Goal: Transaction & Acquisition: Obtain resource

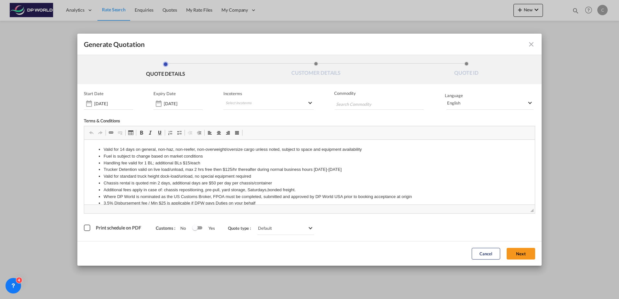
click at [512, 255] on button "Next" at bounding box center [520, 254] width 28 height 12
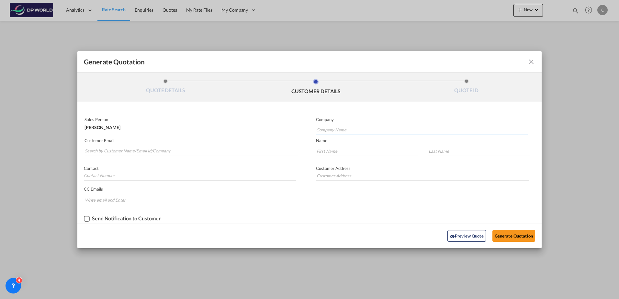
click at [333, 133] on input "Company Name" at bounding box center [421, 130] width 211 height 10
type input "c"
click at [208, 153] on input "Search by Customer Name/Email Id/Company" at bounding box center [191, 151] width 213 height 10
paste input "[EMAIL_ADDRESS][DOMAIN_NAME]"
type input "[EMAIL_ADDRESS][DOMAIN_NAME]"
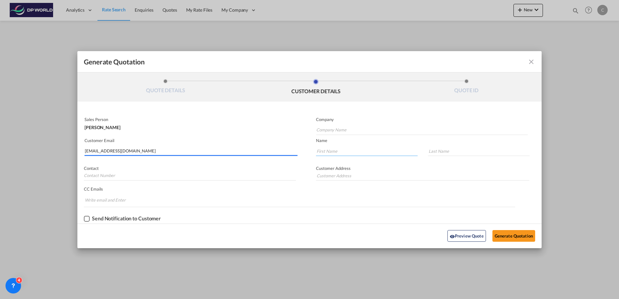
click at [348, 152] on input "Generate QuotationQUOTE ..." at bounding box center [367, 151] width 102 height 10
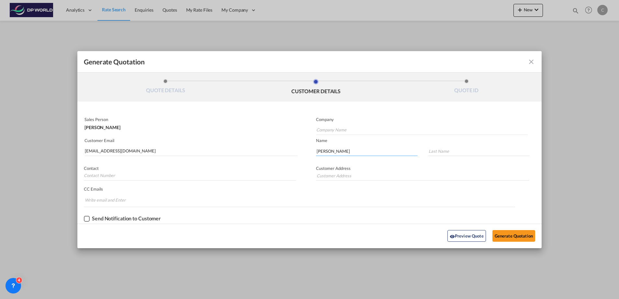
type input "[PERSON_NAME]"
click at [349, 130] on input "Company Name" at bounding box center [421, 130] width 211 height 10
type input "Century Drill"
click at [504, 232] on button "Generate Quotation" at bounding box center [513, 236] width 43 height 12
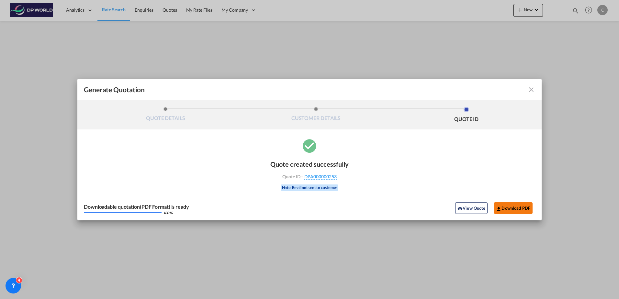
click at [514, 210] on button "Download PDF" at bounding box center [513, 208] width 38 height 12
click at [532, 92] on md-icon "icon-close fg-AAA8AD cursor m-0" at bounding box center [531, 90] width 8 height 8
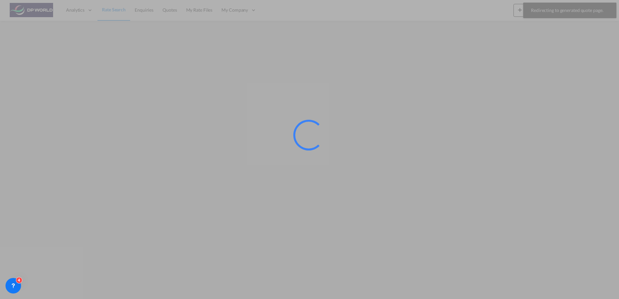
click at [86, 45] on div at bounding box center [309, 149] width 619 height 299
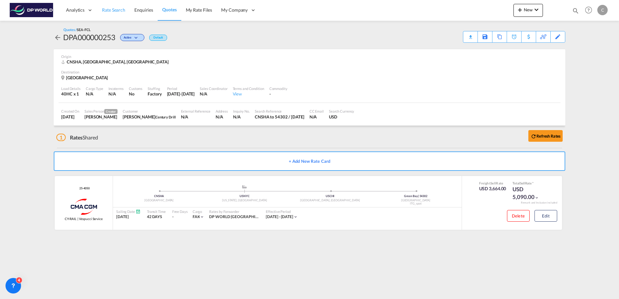
click at [115, 14] on link "Rate Search" at bounding box center [113, 10] width 32 height 21
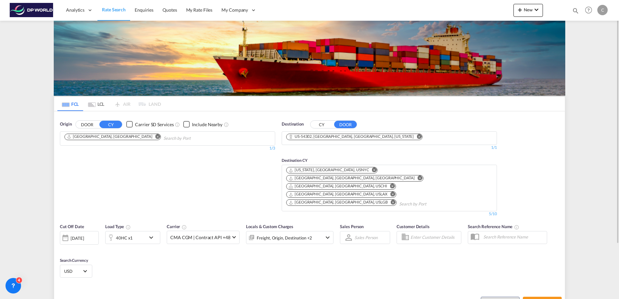
click at [155, 137] on md-icon "Remove" at bounding box center [157, 136] width 5 height 5
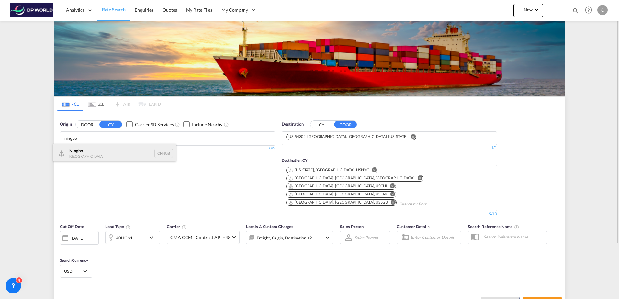
type input "ningbo"
click at [105, 145] on div "Ningbo China CNNGB" at bounding box center [114, 153] width 123 height 19
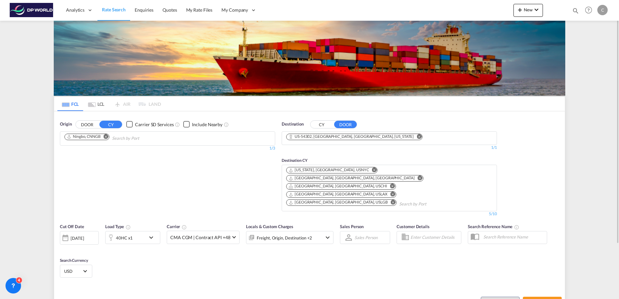
click at [84, 235] on div "[DATE]" at bounding box center [77, 238] width 13 height 6
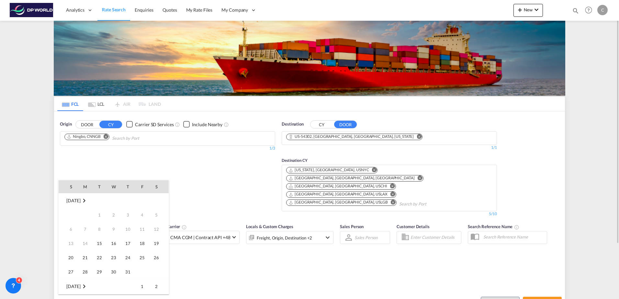
scroll to position [257, 0]
click at [84, 244] on span "20" at bounding box center [85, 243] width 13 height 13
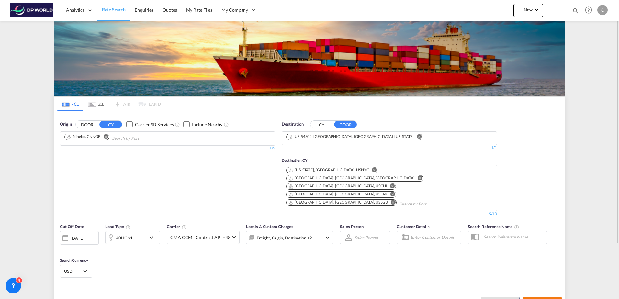
click at [538, 297] on button "Search Rates" at bounding box center [541, 303] width 39 height 12
type input "CNNGB to 54302 / [DATE]"
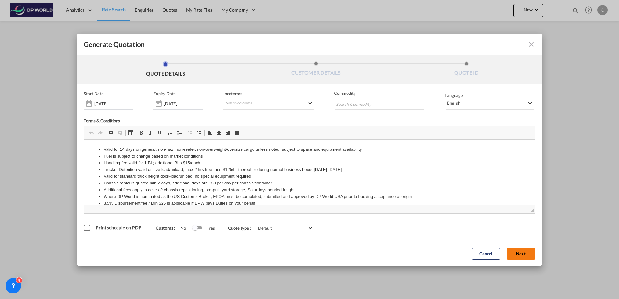
click at [532, 257] on button "Next" at bounding box center [520, 254] width 28 height 12
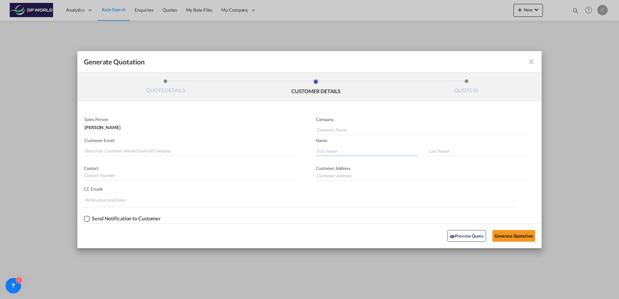
click at [345, 155] on input "Generate QuotationQUOTE ..." at bounding box center [367, 151] width 102 height 10
type input "[PERSON_NAME]"
type input "[EMAIL_ADDRESS][DOMAIN_NAME]"
type input "[PERSON_NAME]"
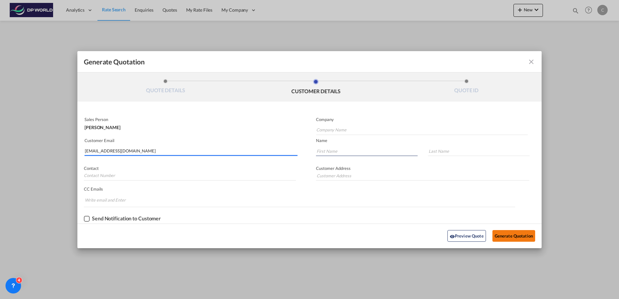
click at [515, 232] on button "Generate Quotation" at bounding box center [513, 236] width 43 height 12
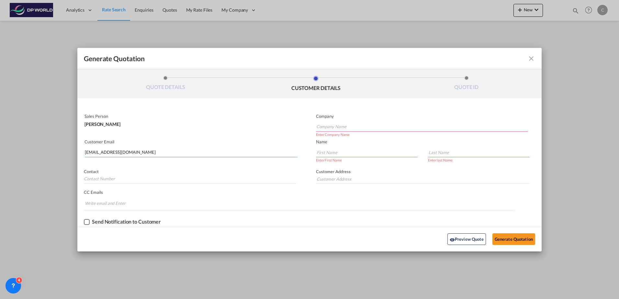
click at [213, 148] on input "[EMAIL_ADDRESS][DOMAIN_NAME]" at bounding box center [191, 153] width 213 height 10
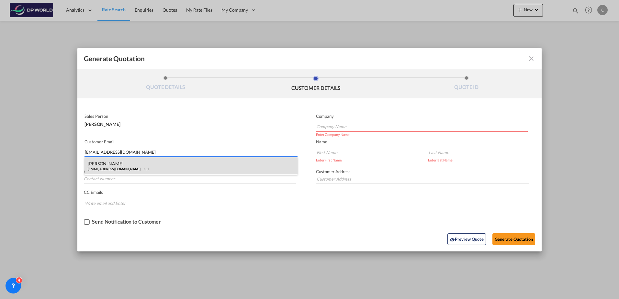
click at [159, 167] on div "[PERSON_NAME] [EMAIL_ADDRESS][DOMAIN_NAME] null" at bounding box center [190, 165] width 213 height 17
type input "Century Drill"
type input "[PERSON_NAME]"
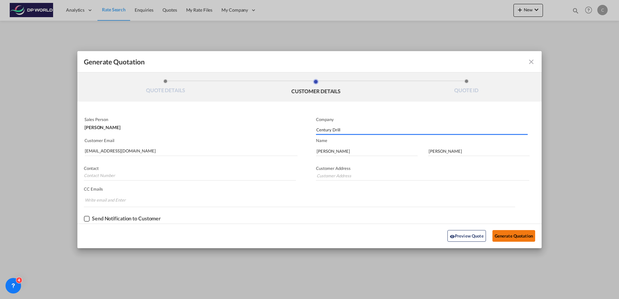
click at [522, 233] on button "Generate Quotation" at bounding box center [513, 236] width 43 height 12
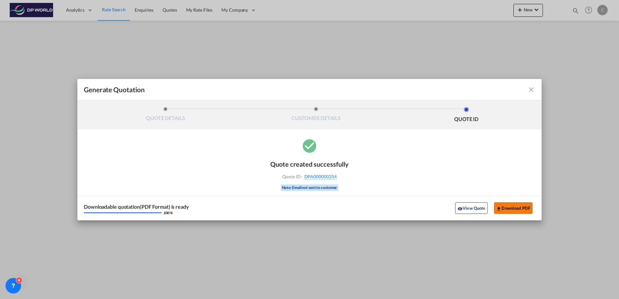
click at [511, 208] on button "Download PDF" at bounding box center [513, 208] width 38 height 12
click at [530, 93] on md-icon "icon-close fg-AAA8AD cursor m-0" at bounding box center [531, 90] width 8 height 8
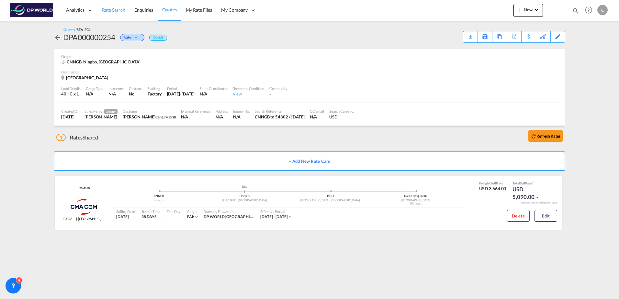
click at [117, 11] on span "Rate Search" at bounding box center [113, 9] width 23 height 5
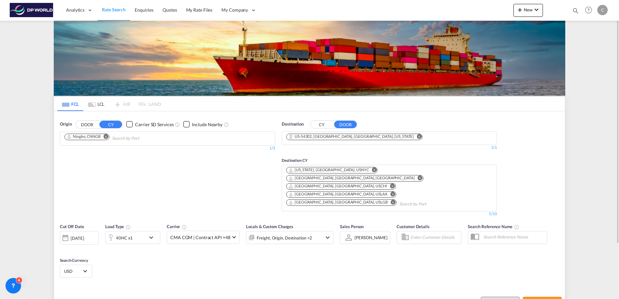
click at [106, 137] on md-icon "Remove" at bounding box center [106, 136] width 5 height 5
click at [108, 137] on input "Chips input." at bounding box center [94, 138] width 61 height 10
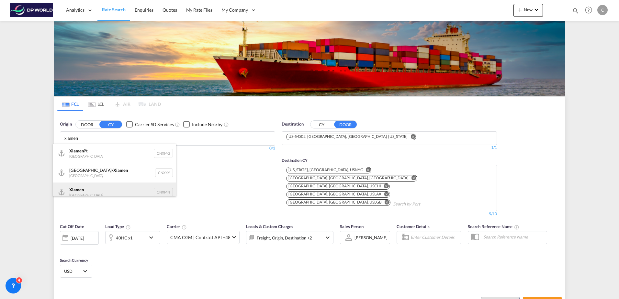
type input "xiamen"
click at [118, 189] on div "Xiamen [GEOGRAPHIC_DATA] CNXMN" at bounding box center [114, 191] width 123 height 19
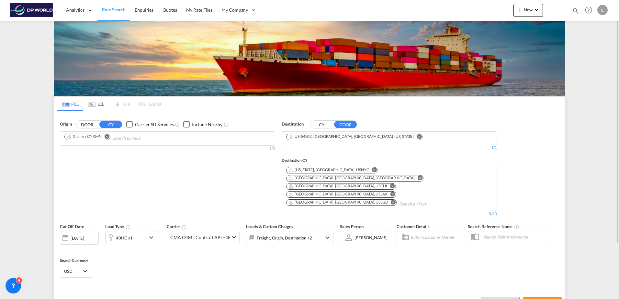
click at [84, 235] on div "[DATE]" at bounding box center [77, 238] width 13 height 6
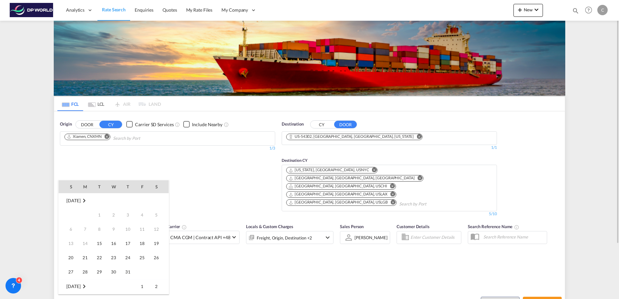
scroll to position [257, 0]
click at [87, 241] on span "20" at bounding box center [85, 243] width 13 height 13
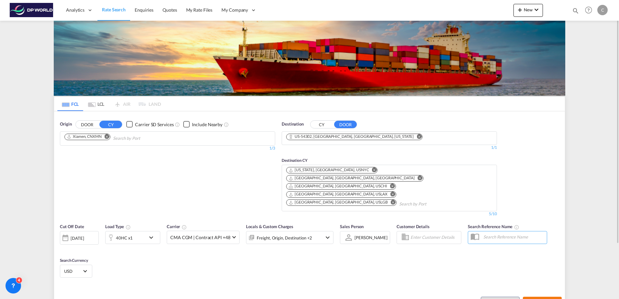
click at [536, 299] on span "Search Rates" at bounding box center [541, 302] width 31 height 5
type input "CNXMN to 54302 / [DATE]"
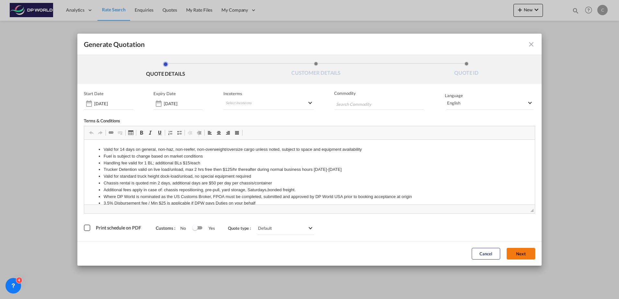
click at [521, 254] on button "Next" at bounding box center [520, 254] width 28 height 12
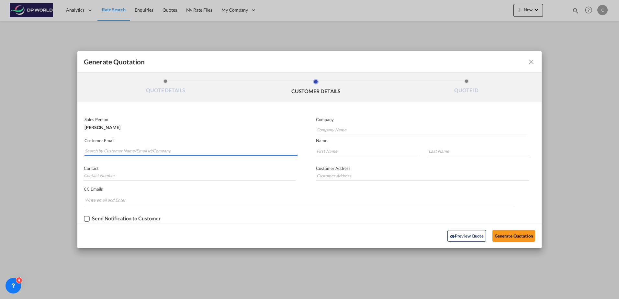
click at [151, 152] on input "Search by Customer Name/Email Id/Company" at bounding box center [191, 151] width 213 height 10
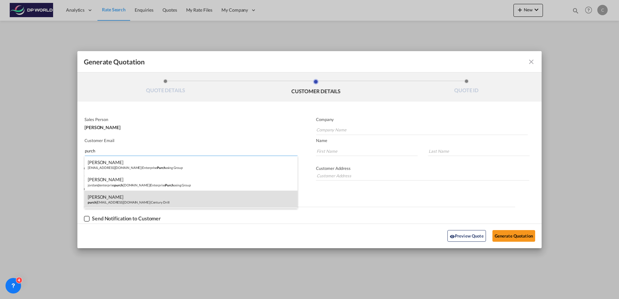
type input "purch"
click at [142, 199] on div "[PERSON_NAME] purch [PERSON_NAME][EMAIL_ADDRESS][DOMAIN_NAME] | Century Drill" at bounding box center [190, 199] width 213 height 17
type input "Century Drill"
type input "[EMAIL_ADDRESS][DOMAIN_NAME]"
type input "[PERSON_NAME]"
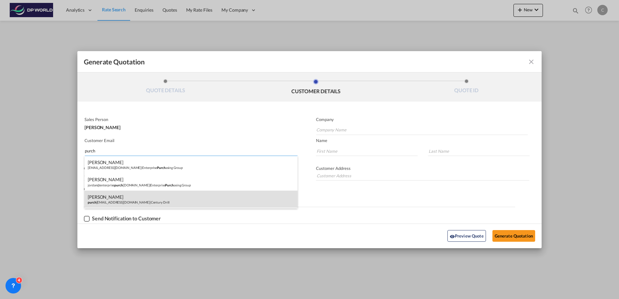
type input "[PERSON_NAME]"
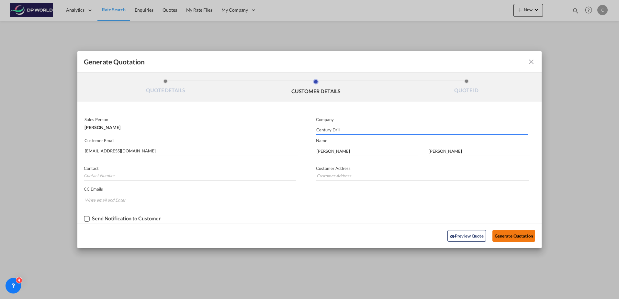
click at [522, 239] on button "Generate Quotation" at bounding box center [513, 236] width 43 height 12
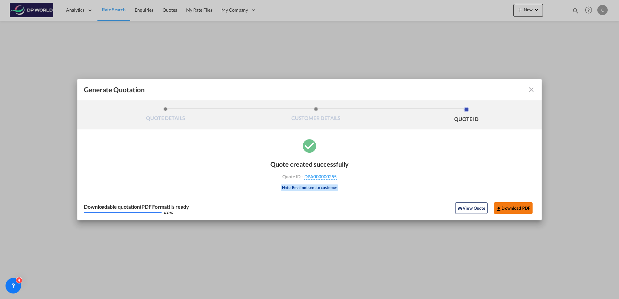
click at [504, 209] on button "Download PDF" at bounding box center [513, 208] width 38 height 12
click at [531, 91] on md-icon "icon-close fg-AAA8AD cursor m-0" at bounding box center [531, 90] width 8 height 8
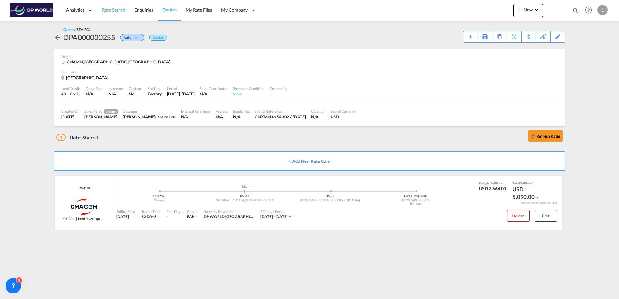
click at [112, 9] on span "Rate Search" at bounding box center [113, 9] width 23 height 5
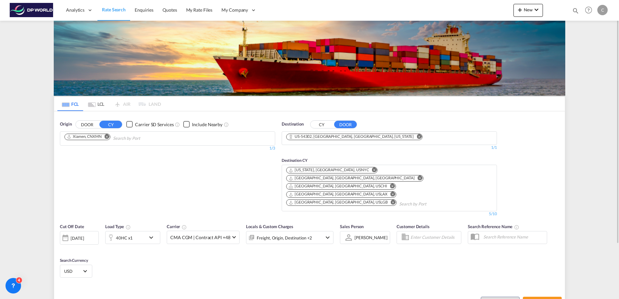
click at [104, 135] on button "Remove" at bounding box center [105, 137] width 10 height 6
click at [107, 136] on input "Chips input." at bounding box center [94, 138] width 61 height 10
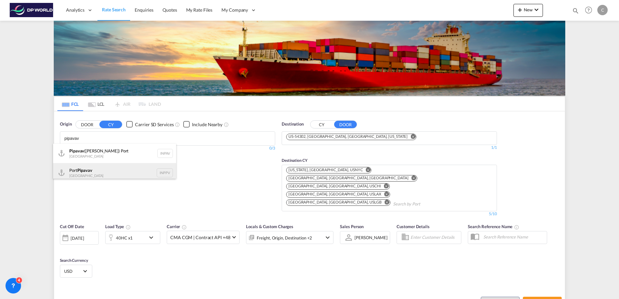
type input "pipavav"
click at [99, 167] on div "Port Pipavav India INPPV" at bounding box center [114, 172] width 123 height 19
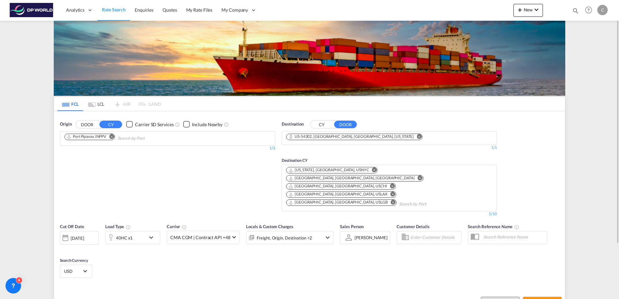
drag, startPoint x: 289, startPoint y: 289, endPoint x: 89, endPoint y: 233, distance: 207.0
click at [83, 235] on div "[DATE]" at bounding box center [77, 238] width 13 height 6
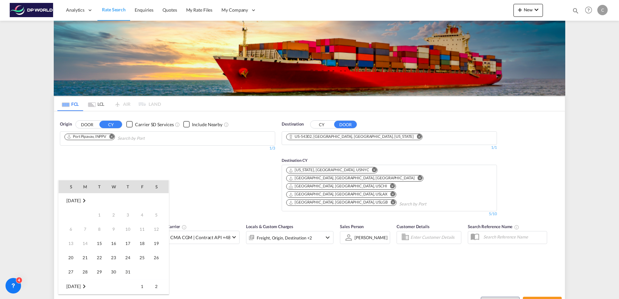
scroll to position [257, 0]
click at [84, 240] on span "20" at bounding box center [85, 243] width 13 height 13
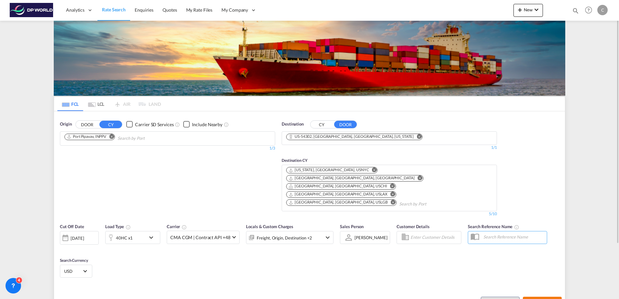
click at [534, 299] on span "Search Rates" at bounding box center [541, 302] width 31 height 5
type input "INPPV to 54302 / [DATE]"
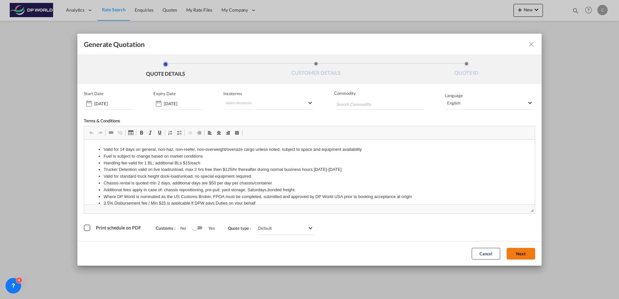
click at [515, 257] on button "Next" at bounding box center [520, 254] width 28 height 12
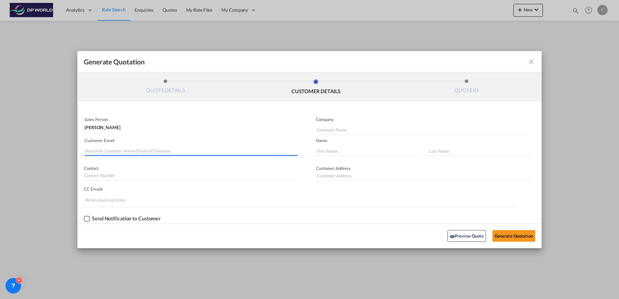
click at [125, 150] on input "Search by Customer Name/Email Id/Company" at bounding box center [191, 151] width 213 height 10
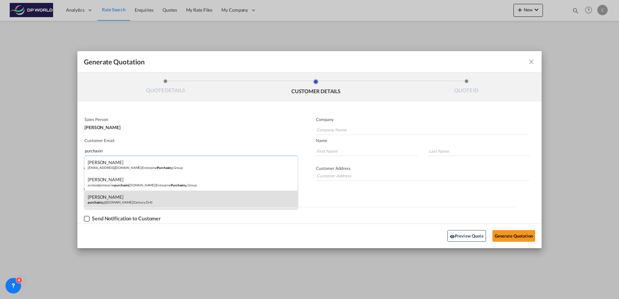
type input "purchasin"
click at [130, 199] on div "[PERSON_NAME] purchasin g@[DOMAIN_NAME] | Century Drill" at bounding box center [190, 199] width 213 height 17
type input "Century Drill"
type input "[EMAIL_ADDRESS][DOMAIN_NAME]"
type input "[PERSON_NAME]"
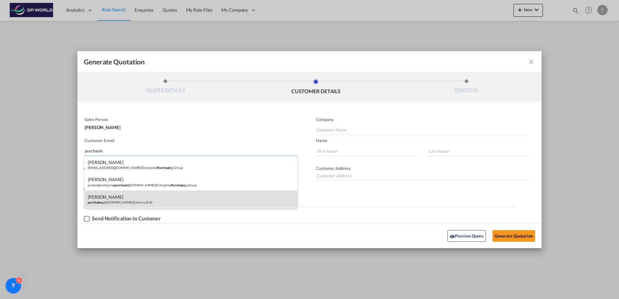
type input "[PERSON_NAME]"
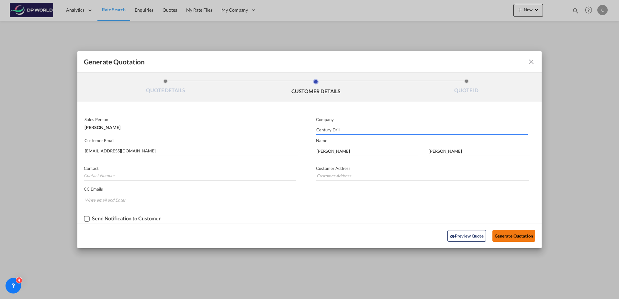
click at [516, 236] on button "Generate Quotation" at bounding box center [513, 236] width 43 height 12
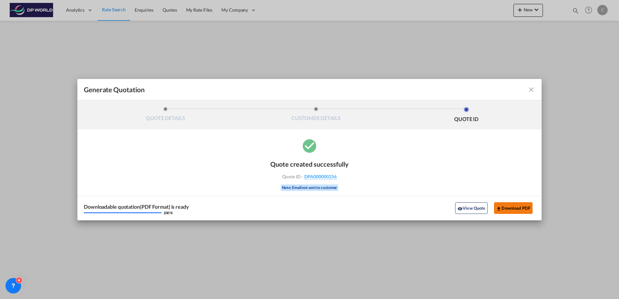
click at [505, 208] on button "Download PDF" at bounding box center [513, 208] width 38 height 12
click at [528, 91] on md-icon "icon-close fg-AAA8AD cursor m-0" at bounding box center [531, 90] width 8 height 8
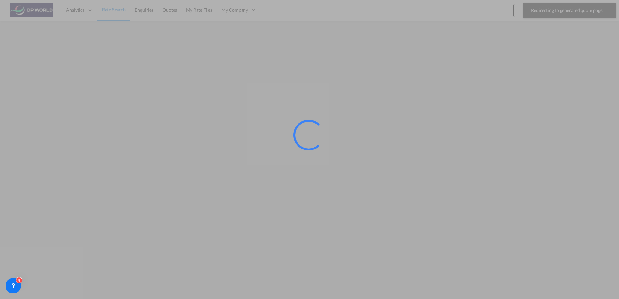
click at [121, 12] on div at bounding box center [309, 149] width 619 height 299
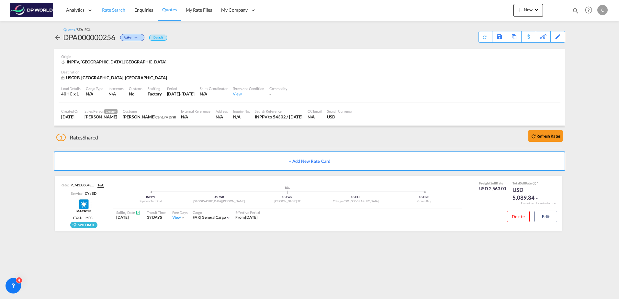
click at [110, 8] on span "Rate Search" at bounding box center [113, 9] width 23 height 5
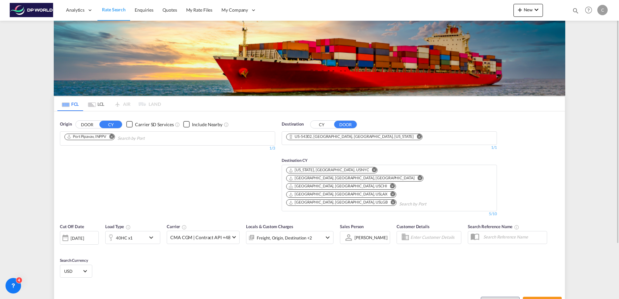
click at [113, 138] on md-icon "Remove" at bounding box center [111, 136] width 5 height 5
click at [113, 138] on input "Chips input." at bounding box center [94, 138] width 61 height 10
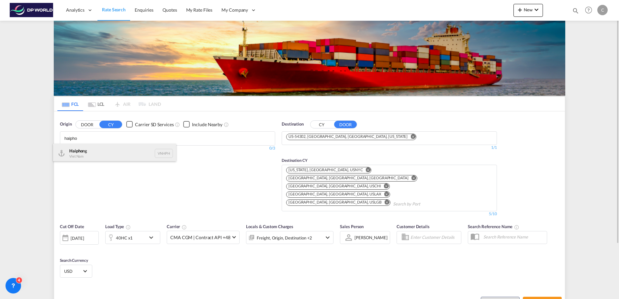
type input "haipho"
click at [117, 148] on div "Haipho ng Viet Nam VNHPH" at bounding box center [114, 153] width 123 height 19
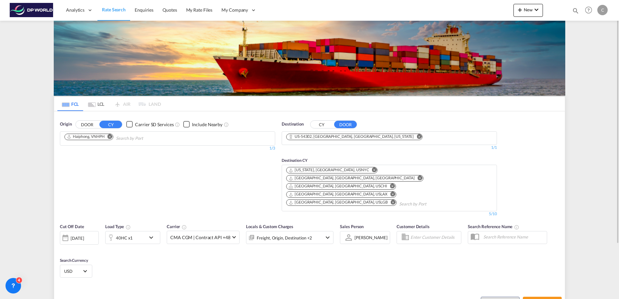
click at [84, 235] on div "[DATE]" at bounding box center [77, 238] width 13 height 6
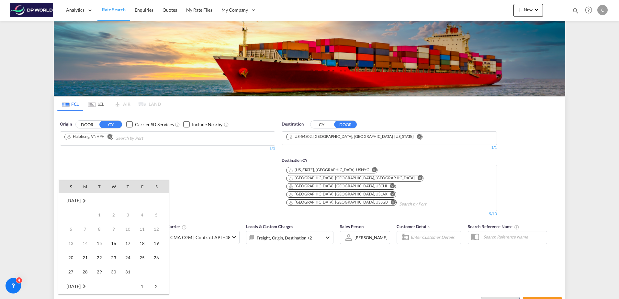
scroll to position [257, 0]
click at [84, 243] on span "20" at bounding box center [85, 243] width 13 height 13
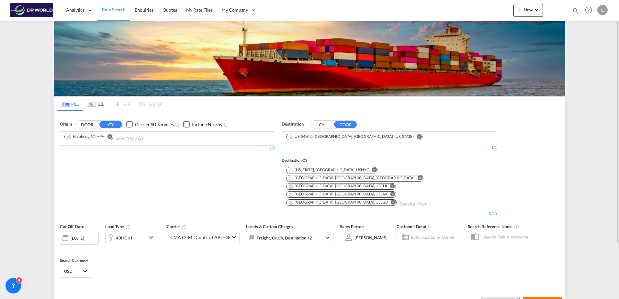
click at [544, 297] on button "Search Rates" at bounding box center [541, 303] width 39 height 12
type input "VNHPH to 54302 / [DATE]"
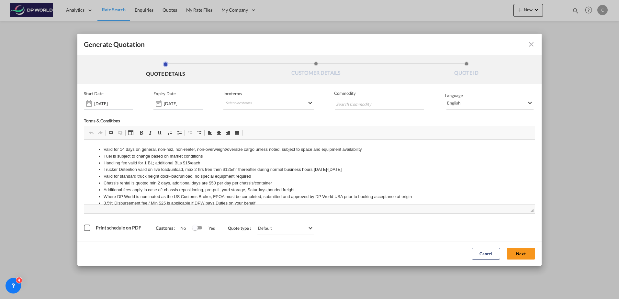
click at [523, 257] on button "Next" at bounding box center [520, 254] width 28 height 12
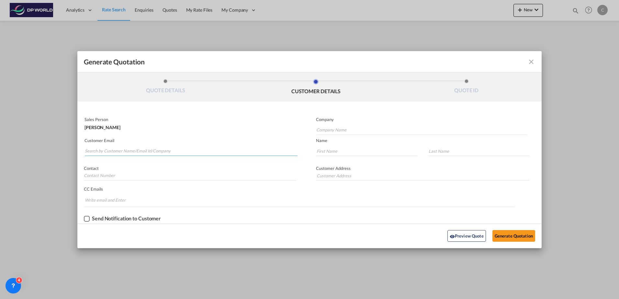
click at [165, 151] on input "Search by Customer Name/Email Id/Company" at bounding box center [191, 151] width 213 height 10
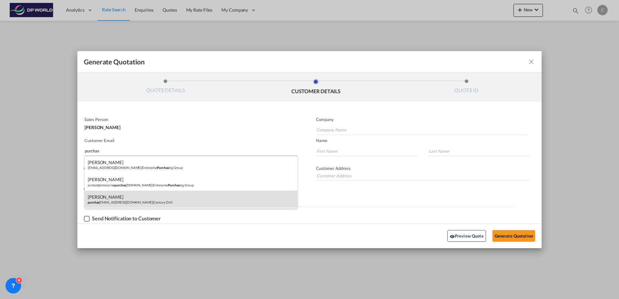
type input "purchas"
click at [137, 205] on div "[PERSON_NAME] purchas [EMAIL_ADDRESS][DOMAIN_NAME] | Century Drill" at bounding box center [190, 199] width 213 height 17
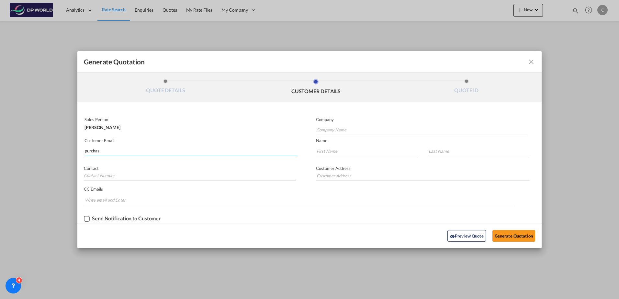
type input "Century Drill"
type input "[EMAIL_ADDRESS][DOMAIN_NAME]"
type input "[PERSON_NAME]"
click at [503, 238] on button "Generate Quotation" at bounding box center [513, 236] width 43 height 12
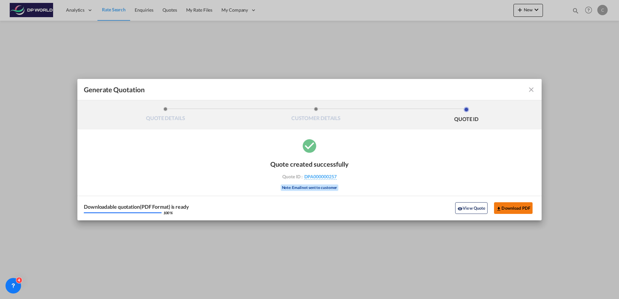
click at [514, 209] on button "Download PDF" at bounding box center [513, 208] width 38 height 12
click at [534, 89] on md-icon "icon-close fg-AAA8AD cursor m-0" at bounding box center [531, 90] width 8 height 8
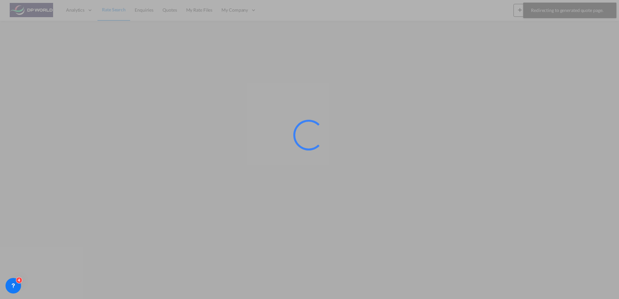
click at [116, 14] on div at bounding box center [309, 149] width 619 height 299
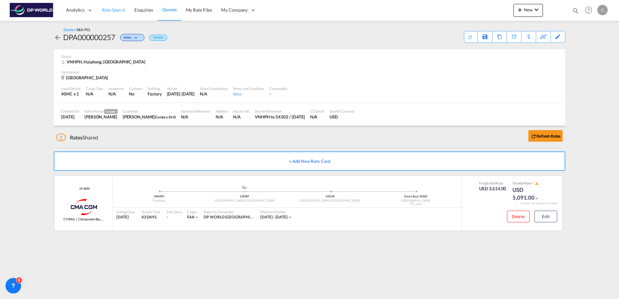
click at [124, 10] on span "Rate Search" at bounding box center [113, 9] width 23 height 5
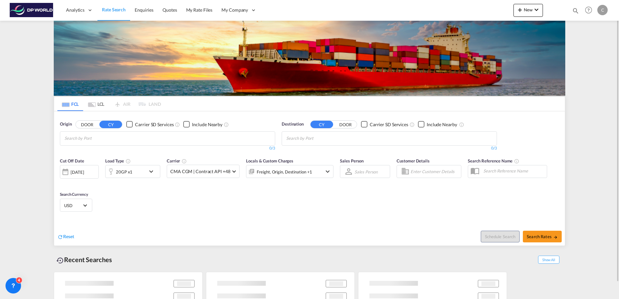
click at [116, 137] on input "Chips input." at bounding box center [94, 138] width 61 height 10
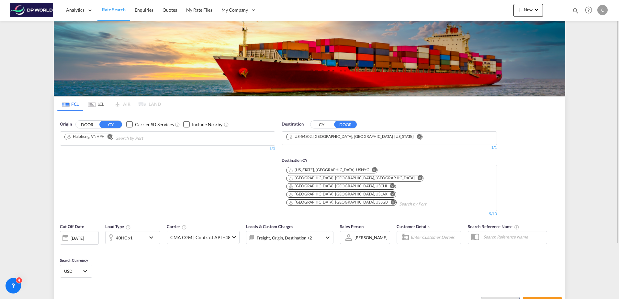
click at [109, 136] on md-icon "Remove" at bounding box center [109, 136] width 5 height 5
click at [109, 138] on input "Chips input." at bounding box center [94, 138] width 61 height 10
paste input "[GEOGRAPHIC_DATA]"
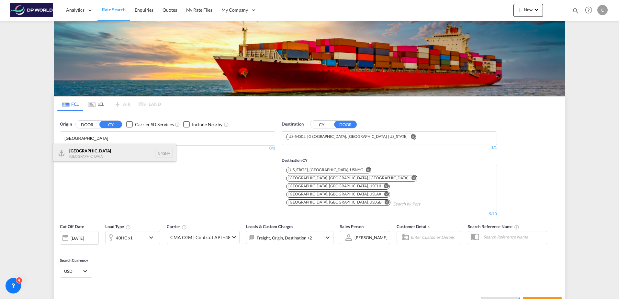
type input "[GEOGRAPHIC_DATA]"
click at [106, 145] on div "Shanghai [GEOGRAPHIC_DATA] CNSHA" at bounding box center [114, 153] width 123 height 19
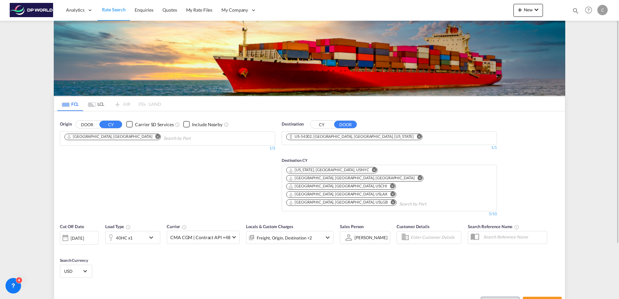
click at [136, 231] on div "40HC x1" at bounding box center [125, 237] width 40 height 13
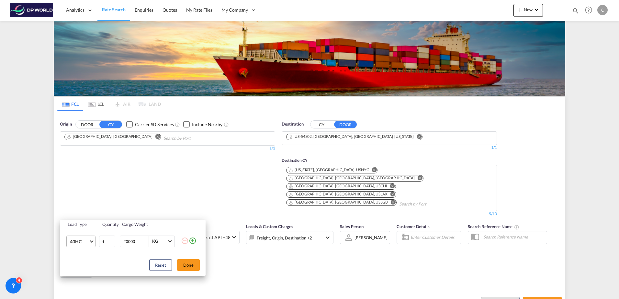
click at [88, 241] on span "40HC" at bounding box center [79, 241] width 19 height 6
click at [85, 215] on md-option "20GP" at bounding box center [87, 211] width 44 height 16
click at [192, 268] on button "Done" at bounding box center [188, 265] width 23 height 12
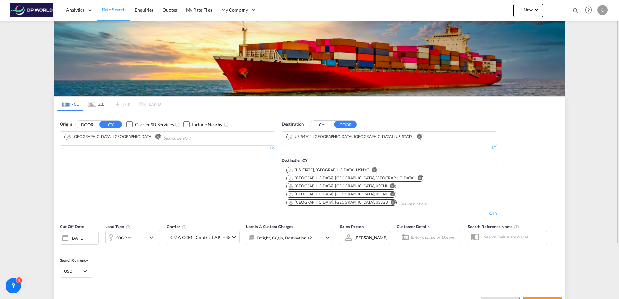
click at [71, 235] on div "[DATE]" at bounding box center [77, 238] width 13 height 6
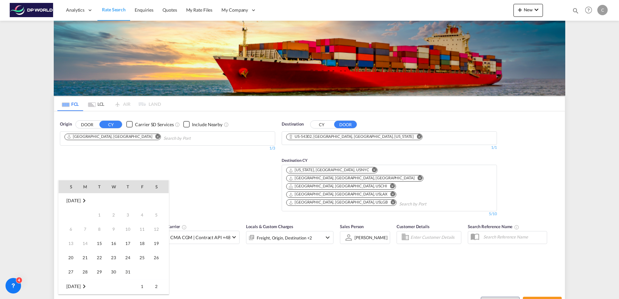
scroll to position [257, 0]
click at [85, 242] on span "20" at bounding box center [85, 243] width 13 height 13
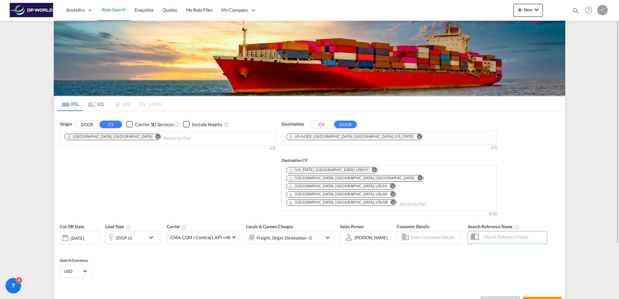
click at [204, 237] on div "Cut Off Date [DATE] [DATE] Load Type 20GP x1 Carrier CMA CGM | Contract API +48…" at bounding box center [309, 251] width 510 height 63
click at [534, 299] on span "Search Rates" at bounding box center [541, 302] width 31 height 5
type input "CNSHA to 54302 / [DATE]"
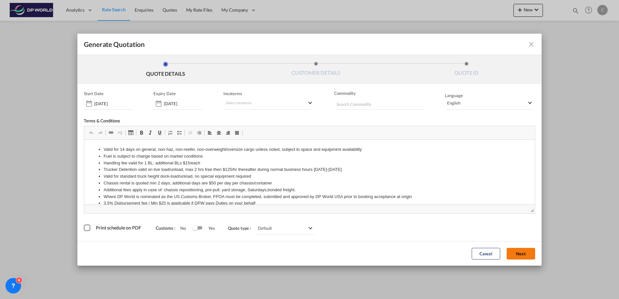
drag, startPoint x: 538, startPoint y: 255, endPoint x: 529, endPoint y: 254, distance: 9.4
click at [538, 255] on div "Cancel Next" at bounding box center [309, 253] width 464 height 25
click at [528, 254] on button "Next" at bounding box center [520, 254] width 28 height 12
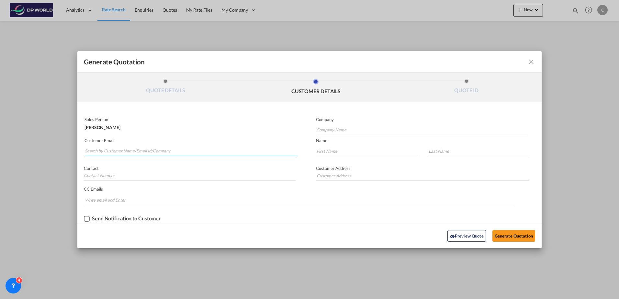
click at [138, 148] on input "Search by Customer Name/Email Id/Company" at bounding box center [191, 151] width 213 height 10
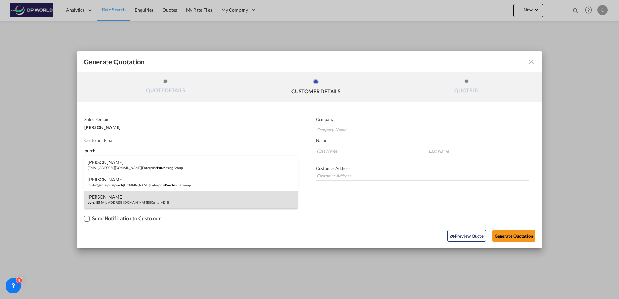
type input "purch"
click at [135, 198] on div "[PERSON_NAME] purch [PERSON_NAME][EMAIL_ADDRESS][DOMAIN_NAME] | Century Drill" at bounding box center [190, 199] width 213 height 17
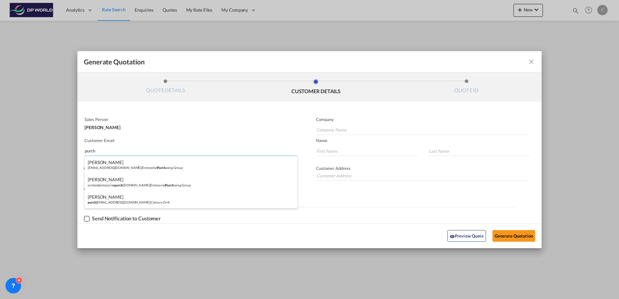
type input "Century Drill"
type input "[EMAIL_ADDRESS][DOMAIN_NAME]"
type input "[PERSON_NAME]"
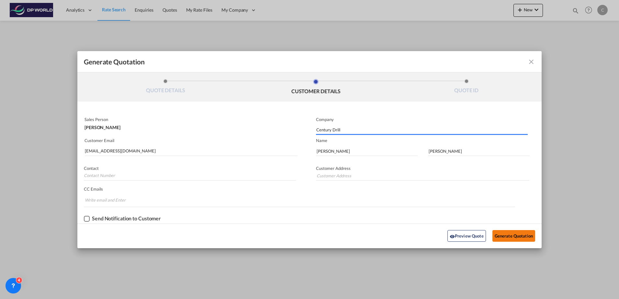
click at [514, 238] on button "Generate Quotation" at bounding box center [513, 236] width 43 height 12
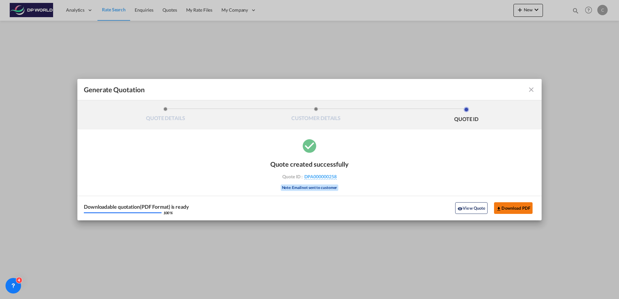
click at [504, 209] on button "Download PDF" at bounding box center [513, 208] width 38 height 12
click at [533, 90] on md-icon "icon-close fg-AAA8AD cursor m-0" at bounding box center [531, 90] width 8 height 8
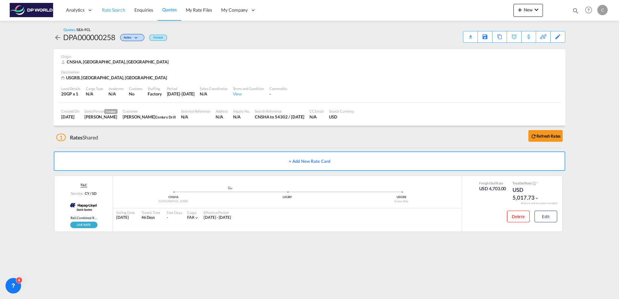
click at [120, 10] on span "Rate Search" at bounding box center [113, 9] width 23 height 5
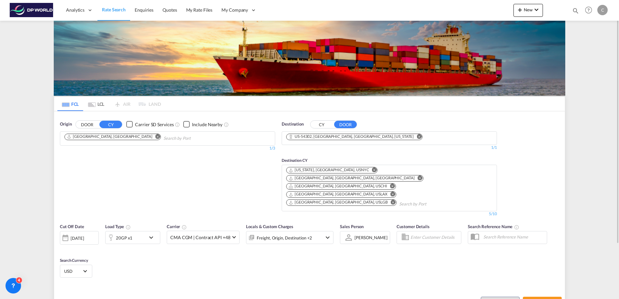
click at [155, 134] on md-icon "Remove" at bounding box center [157, 136] width 5 height 5
click at [105, 139] on input "Chips input." at bounding box center [94, 138] width 61 height 10
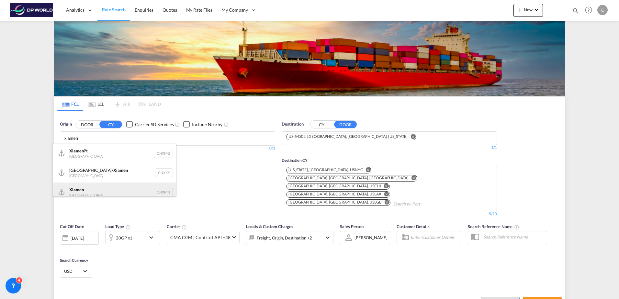
type input "xiamen"
click at [93, 190] on div "Xiamen [GEOGRAPHIC_DATA] CNXMN" at bounding box center [114, 191] width 123 height 19
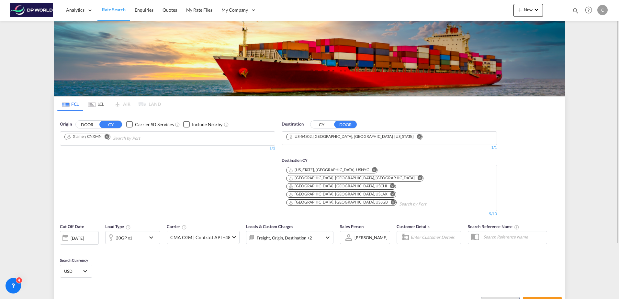
click at [96, 231] on div "[DATE]" at bounding box center [79, 238] width 39 height 14
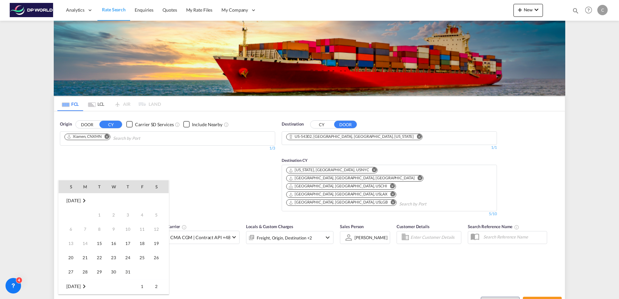
scroll to position [257, 0]
drag, startPoint x: 84, startPoint y: 240, endPoint x: 93, endPoint y: 242, distance: 9.3
click at [87, 241] on span "20" at bounding box center [85, 243] width 13 height 13
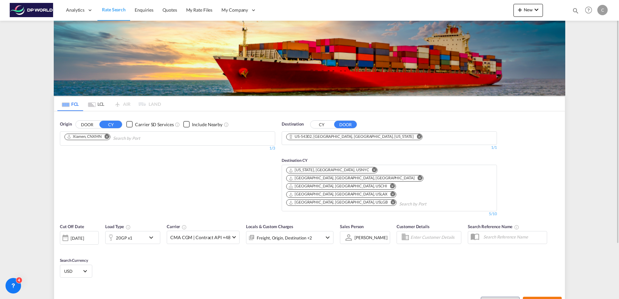
click at [539, 299] on span "Search Rates" at bounding box center [541, 302] width 31 height 5
type input "CNXMN to 54302 / [DATE]"
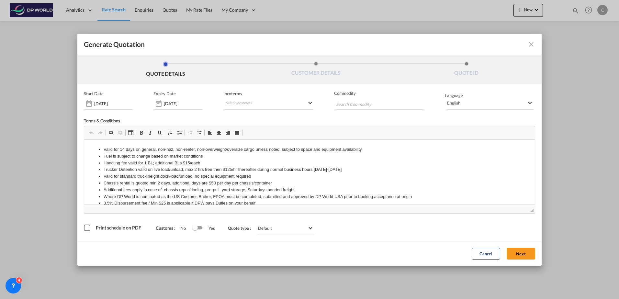
drag, startPoint x: 518, startPoint y: 251, endPoint x: 271, endPoint y: 168, distance: 260.1
click at [518, 251] on button "Next" at bounding box center [520, 254] width 28 height 12
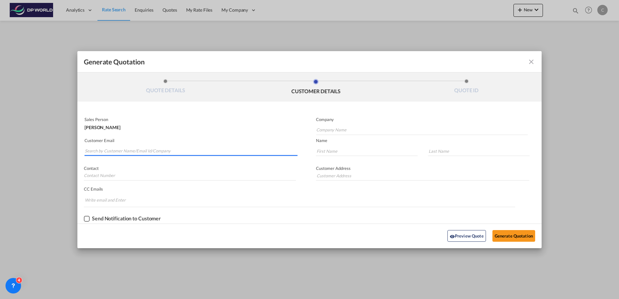
click at [124, 154] on input "Search by Customer Name/Email Id/Company" at bounding box center [191, 151] width 213 height 10
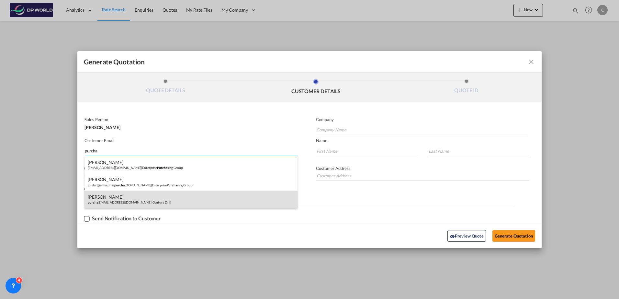
type input "purcha"
click at [131, 195] on div "[PERSON_NAME] purcha [EMAIL_ADDRESS][DOMAIN_NAME] | Century Drill" at bounding box center [190, 199] width 213 height 17
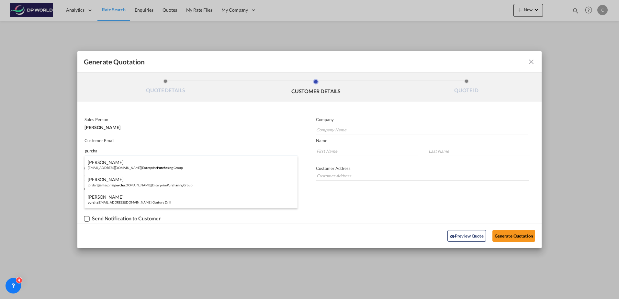
type input "Century Drill"
type input "[EMAIL_ADDRESS][DOMAIN_NAME]"
type input "[PERSON_NAME]"
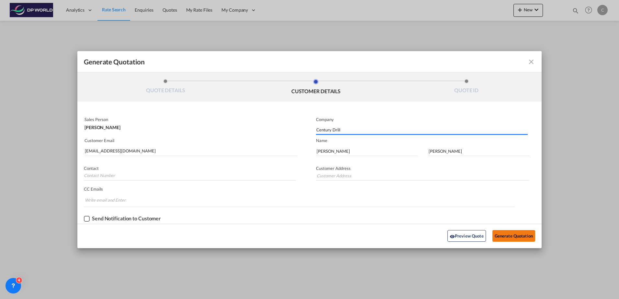
click at [499, 236] on button "Generate Quotation" at bounding box center [513, 236] width 43 height 12
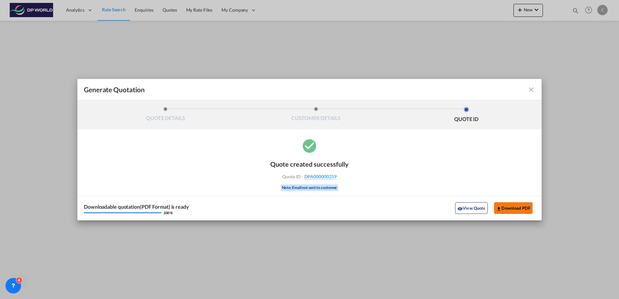
click at [511, 209] on button "Download PDF" at bounding box center [513, 208] width 38 height 12
click at [526, 91] on div "Generate QuotationQUOTE ..." at bounding box center [512, 90] width 45 height 8
click at [528, 91] on md-icon "icon-close fg-AAA8AD cursor m-0" at bounding box center [531, 90] width 8 height 8
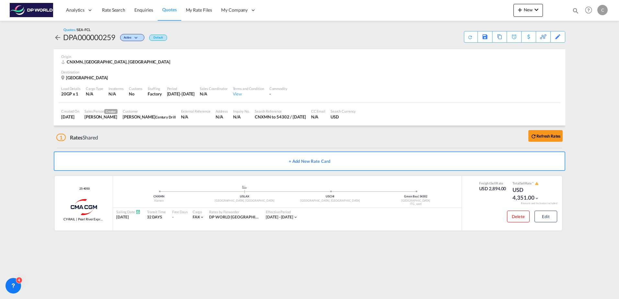
click at [58, 38] on md-icon "icon-arrow-left" at bounding box center [58, 38] width 8 height 8
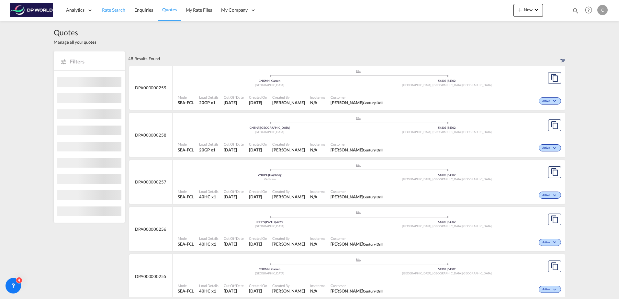
click at [112, 10] on span "Rate Search" at bounding box center [113, 9] width 23 height 5
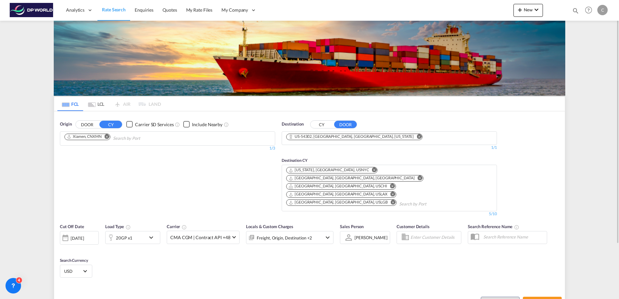
click at [77, 231] on div "[DATE]" at bounding box center [79, 238] width 39 height 14
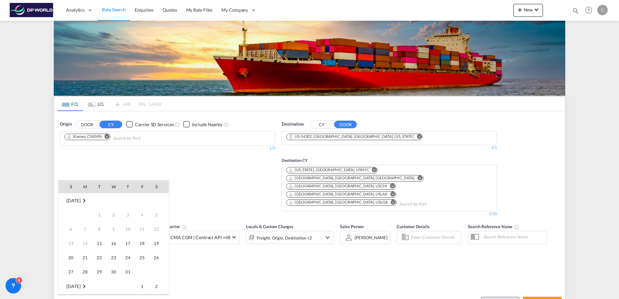
scroll to position [257, 0]
click at [84, 239] on span "20" at bounding box center [85, 243] width 13 height 13
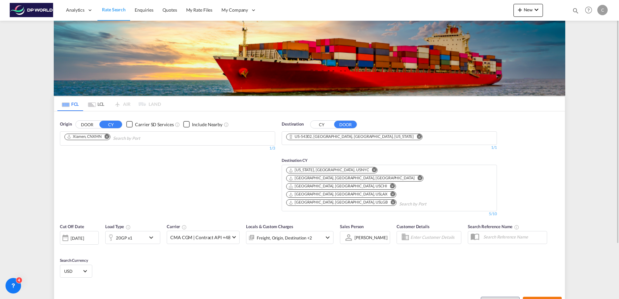
click at [533, 299] on span "Search Rates" at bounding box center [541, 302] width 31 height 5
type input "CNXMN to 54302 / [DATE]"
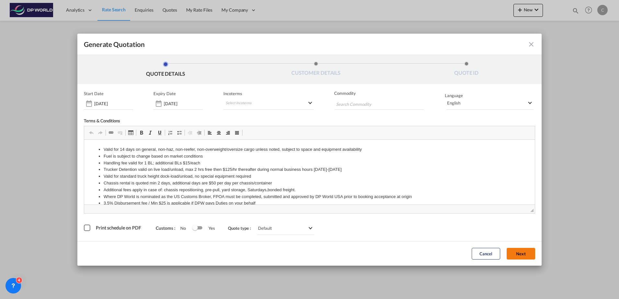
click at [520, 252] on button "Next" at bounding box center [520, 254] width 28 height 12
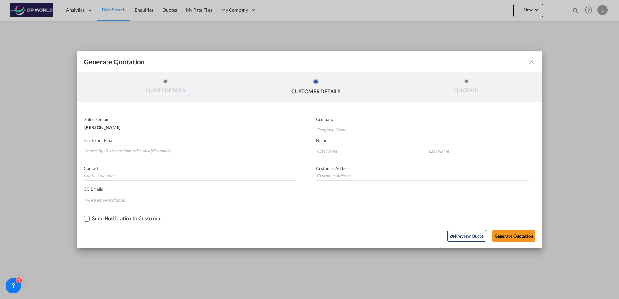
click at [124, 151] on input "Search by Customer Name/Email Id/Company" at bounding box center [191, 151] width 213 height 10
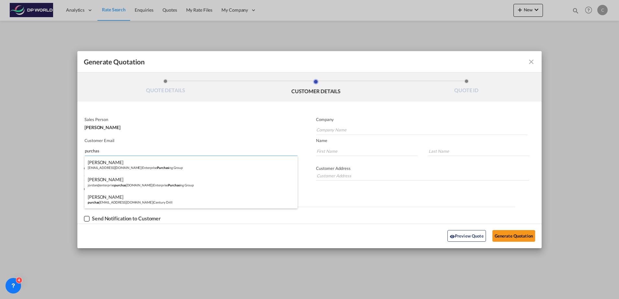
type input "purchas"
click at [119, 199] on div "[PERSON_NAME] purchas [EMAIL_ADDRESS][DOMAIN_NAME] | Century Drill" at bounding box center [190, 199] width 213 height 17
type input "Century Drill"
type input "[EMAIL_ADDRESS][DOMAIN_NAME]"
type input "[PERSON_NAME]"
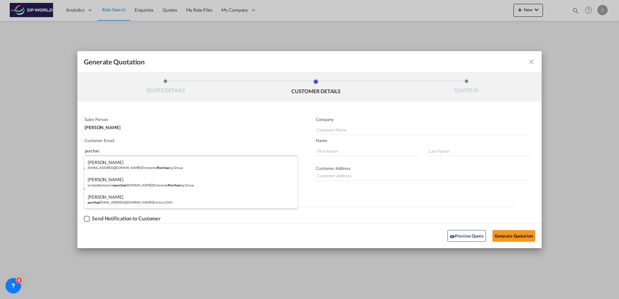
type input "[PERSON_NAME]"
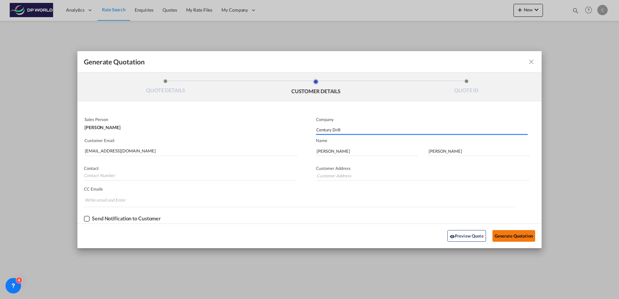
click at [500, 235] on button "Generate Quotation" at bounding box center [513, 236] width 43 height 12
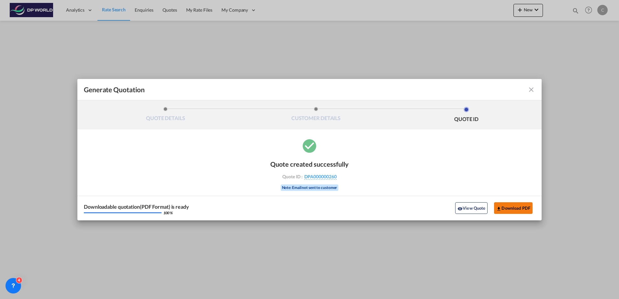
click at [510, 208] on button "Download PDF" at bounding box center [513, 208] width 38 height 12
click at [528, 92] on md-icon "icon-close fg-AAA8AD cursor m-0" at bounding box center [531, 90] width 8 height 8
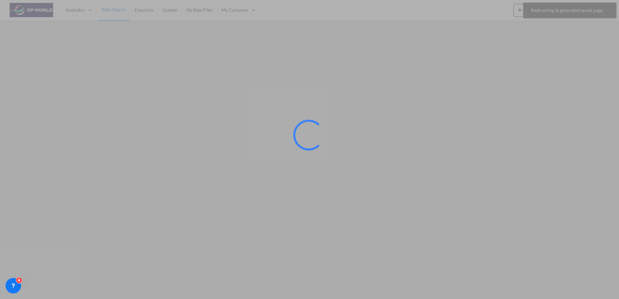
click at [119, 9] on div at bounding box center [309, 149] width 619 height 299
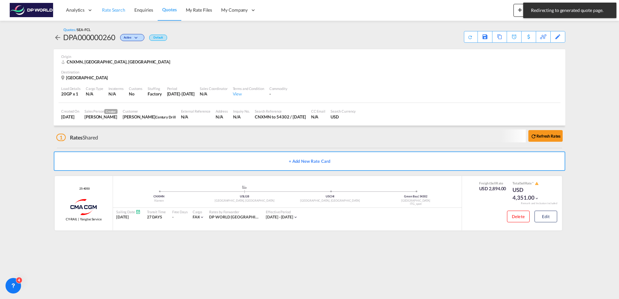
click at [110, 11] on span "Rate Search" at bounding box center [113, 9] width 23 height 5
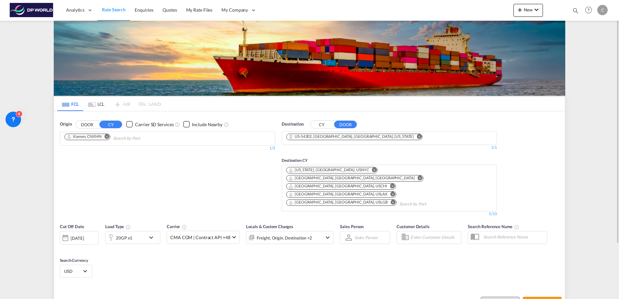
click at [107, 138] on md-icon "Remove" at bounding box center [106, 136] width 5 height 5
click at [108, 137] on input "Chips input." at bounding box center [94, 138] width 61 height 10
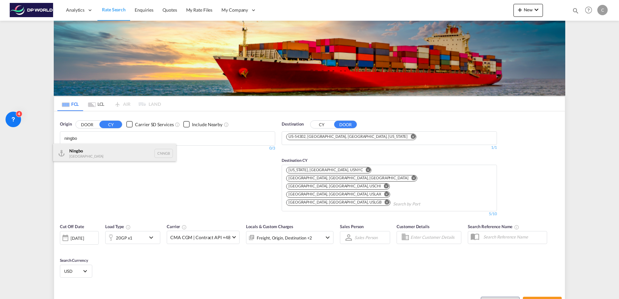
type input "ningbo"
click at [109, 148] on div "Ningbo China CNNGB" at bounding box center [114, 153] width 123 height 19
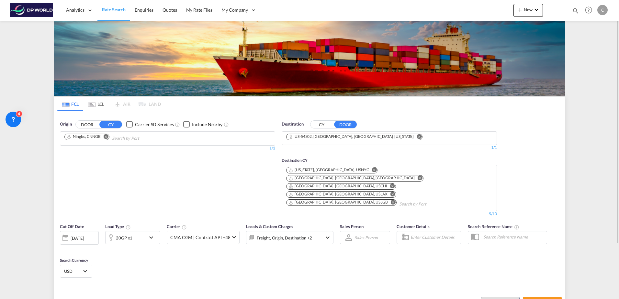
click at [84, 235] on div "[DATE]" at bounding box center [77, 238] width 13 height 6
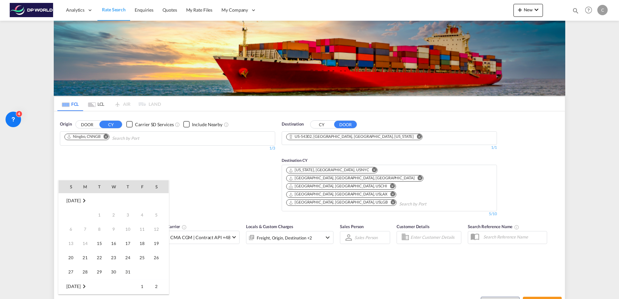
scroll to position [257, 0]
drag, startPoint x: 85, startPoint y: 244, endPoint x: 146, endPoint y: 237, distance: 60.9
click at [85, 244] on span "20" at bounding box center [85, 243] width 13 height 13
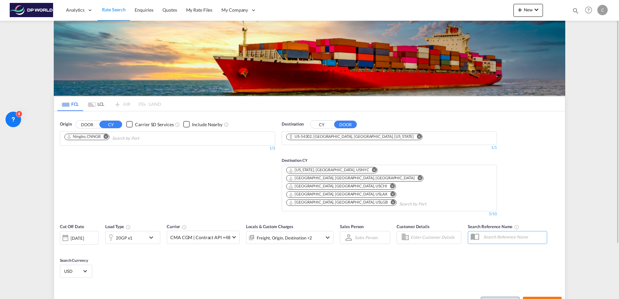
click at [535, 299] on span "Search Rates" at bounding box center [541, 302] width 31 height 5
type input "CNNGB to 54302 / [DATE]"
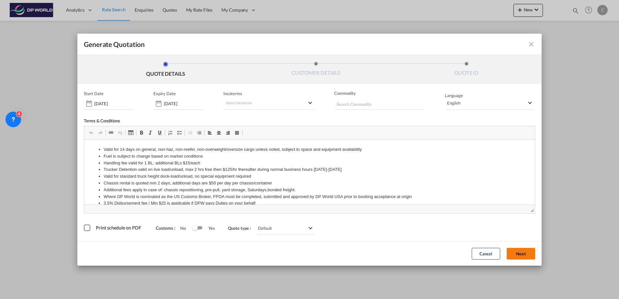
click at [523, 256] on button "Next" at bounding box center [520, 254] width 28 height 12
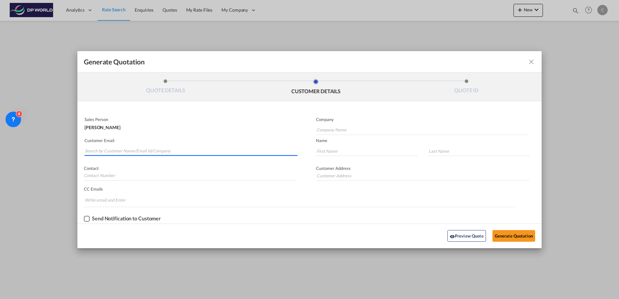
click at [159, 149] on input "Search by Customer Name/Email Id/Company" at bounding box center [191, 151] width 213 height 10
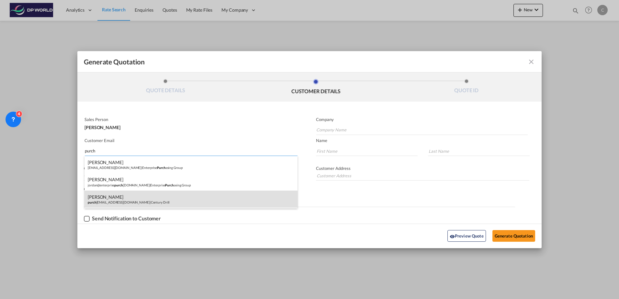
type input "purch"
click at [153, 192] on div "[PERSON_NAME] purch [PERSON_NAME][EMAIL_ADDRESS][DOMAIN_NAME] | Century Drill" at bounding box center [190, 199] width 213 height 17
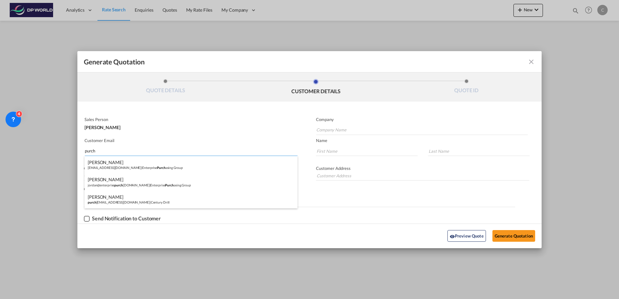
type input "Century Drill"
type input "[EMAIL_ADDRESS][DOMAIN_NAME]"
type input "[PERSON_NAME]"
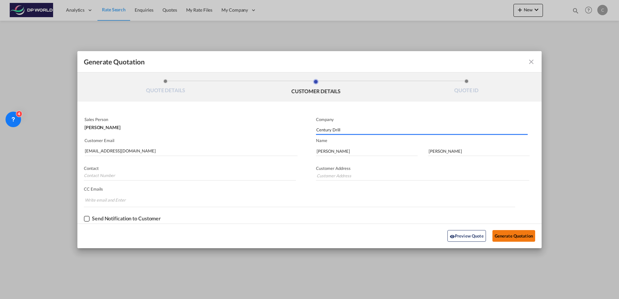
click at [506, 235] on button "Generate Quotation" at bounding box center [513, 236] width 43 height 12
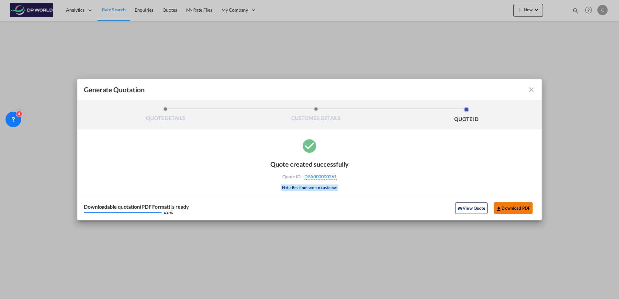
click at [516, 208] on button "Download PDF" at bounding box center [513, 208] width 38 height 12
click at [530, 88] on md-icon "icon-close fg-AAA8AD cursor m-0" at bounding box center [531, 90] width 8 height 8
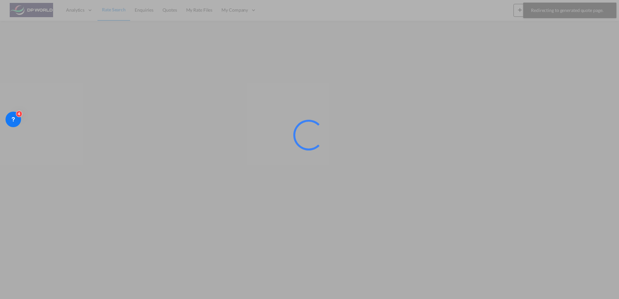
click at [113, 14] on div at bounding box center [309, 149] width 619 height 299
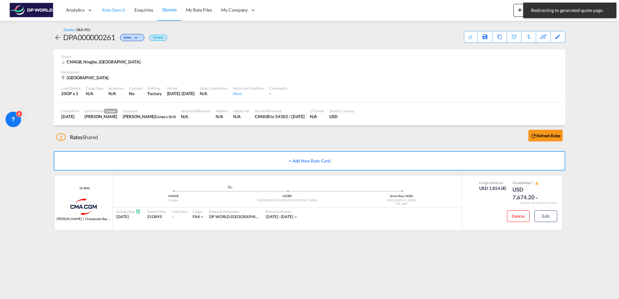
click at [112, 12] on span "Rate Search" at bounding box center [113, 9] width 23 height 5
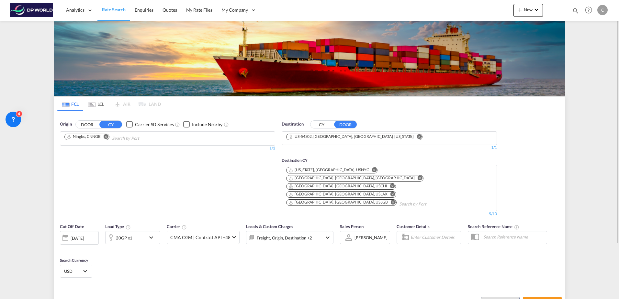
click at [75, 235] on div "[DATE]" at bounding box center [77, 238] width 13 height 6
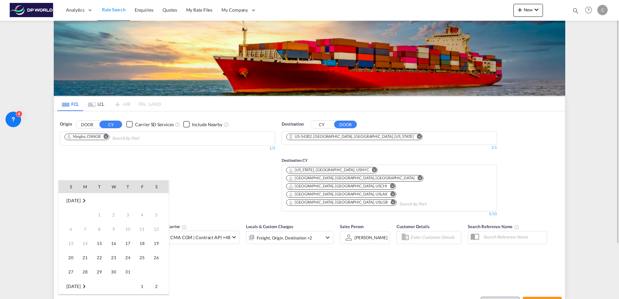
scroll to position [257, 0]
click at [86, 239] on span "20" at bounding box center [85, 243] width 13 height 13
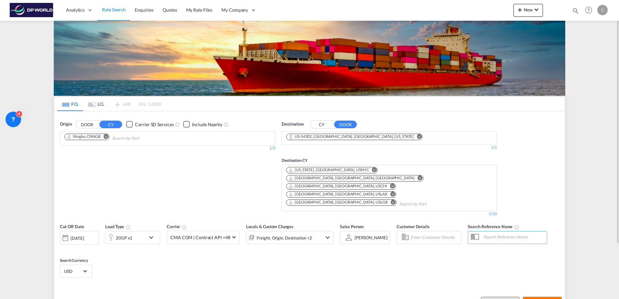
click at [544, 297] on button "Search Rates" at bounding box center [541, 303] width 39 height 12
type input "CNNGB to 54302 / [DATE]"
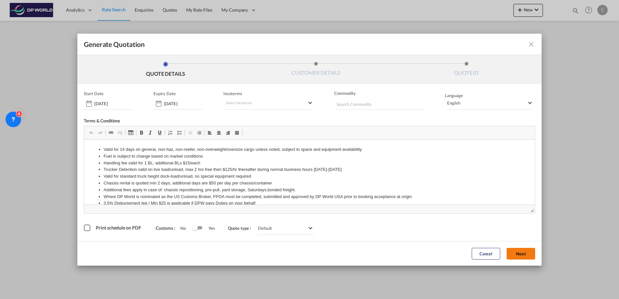
click at [513, 256] on button "Next" at bounding box center [520, 254] width 28 height 12
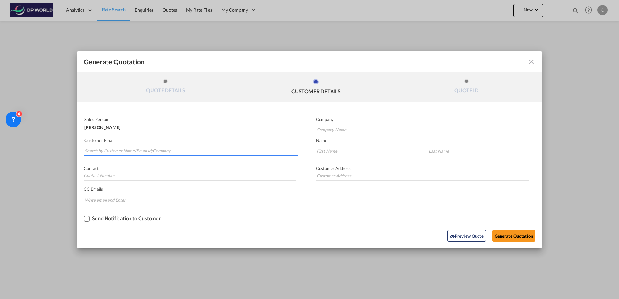
click at [115, 153] on input "Search by Customer Name/Email Id/Company" at bounding box center [191, 151] width 213 height 10
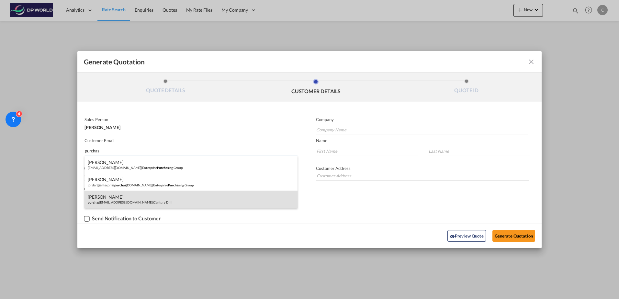
type input "purchas"
click at [134, 200] on div "[PERSON_NAME] purchas [EMAIL_ADDRESS][DOMAIN_NAME] | Century Drill" at bounding box center [190, 199] width 213 height 17
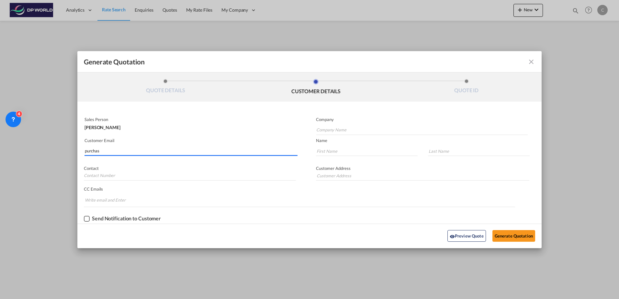
type input "Century Drill"
type input "[EMAIL_ADDRESS][DOMAIN_NAME]"
type input "[PERSON_NAME]"
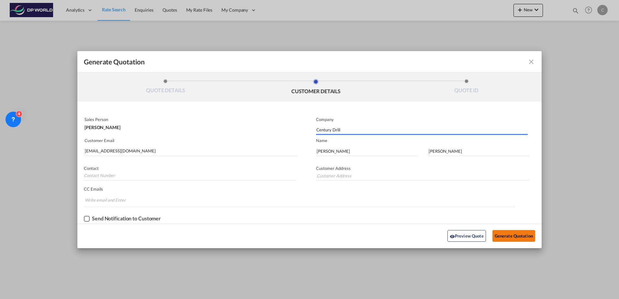
click at [523, 236] on button "Generate Quotation" at bounding box center [513, 236] width 43 height 12
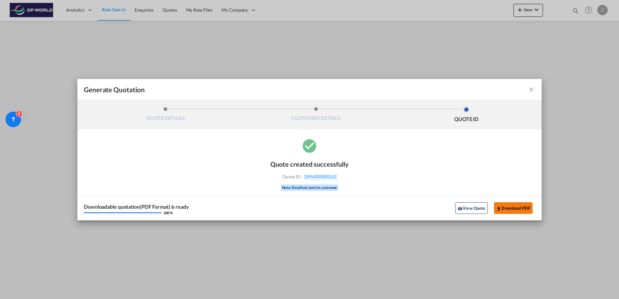
click at [509, 206] on button "Download PDF" at bounding box center [513, 208] width 38 height 12
click at [532, 89] on md-icon "icon-close fg-AAA8AD cursor m-0" at bounding box center [531, 90] width 8 height 8
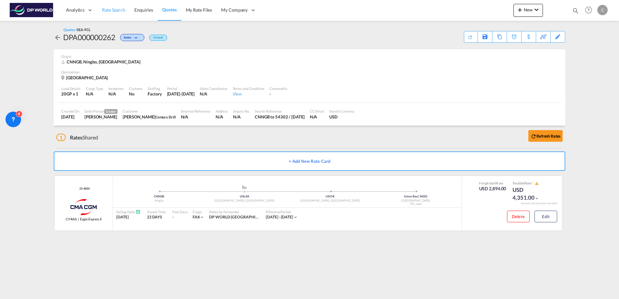
click at [107, 12] on span "Rate Search" at bounding box center [113, 9] width 23 height 5
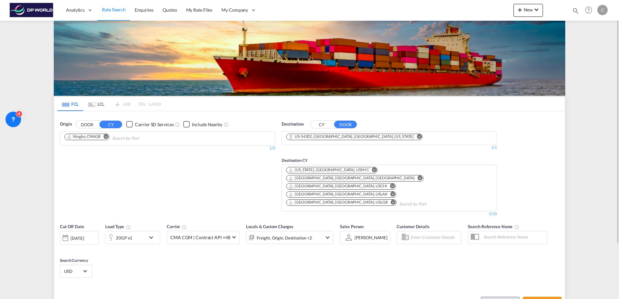
click at [106, 137] on md-icon "Remove" at bounding box center [106, 136] width 5 height 5
click at [104, 140] on input "Chips input." at bounding box center [94, 138] width 61 height 10
paste input "Pipavav"
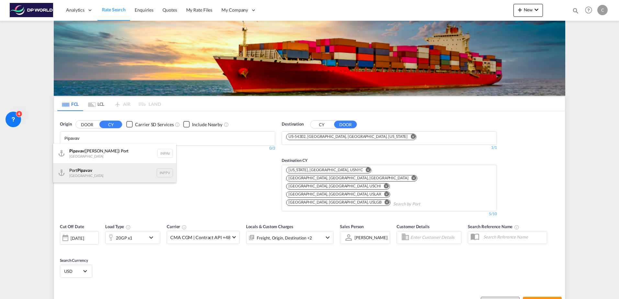
type input "Pipavav"
click at [91, 171] on div "Port Pipavav India INPPV" at bounding box center [114, 172] width 123 height 19
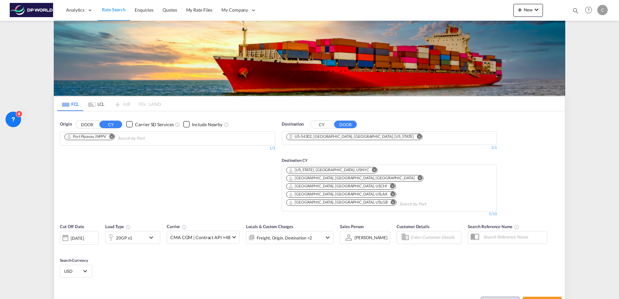
click at [78, 235] on div "[DATE]" at bounding box center [77, 238] width 13 height 6
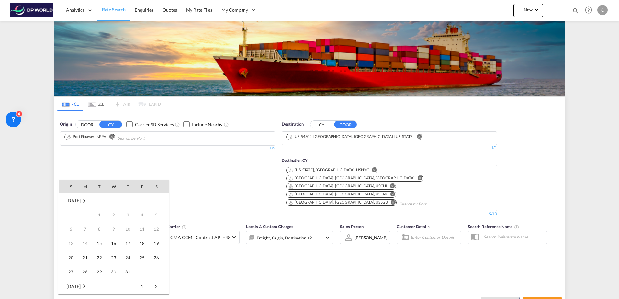
scroll to position [257, 0]
drag, startPoint x: 78, startPoint y: 214, endPoint x: 82, endPoint y: 242, distance: 29.1
click at [82, 242] on span "20" at bounding box center [85, 243] width 13 height 13
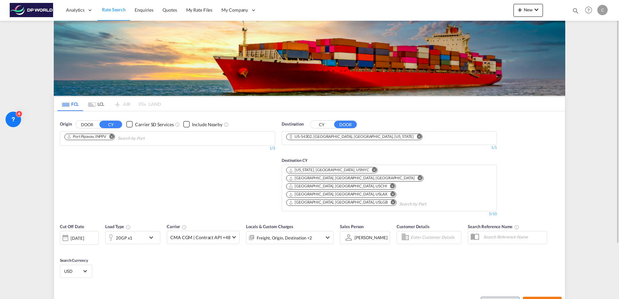
click at [533, 299] on span "Search Rates" at bounding box center [541, 302] width 31 height 5
type input "INPPV to 54302 / [DATE]"
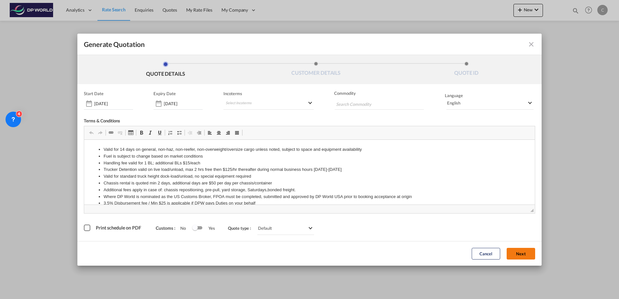
click at [516, 252] on button "Next" at bounding box center [520, 254] width 28 height 12
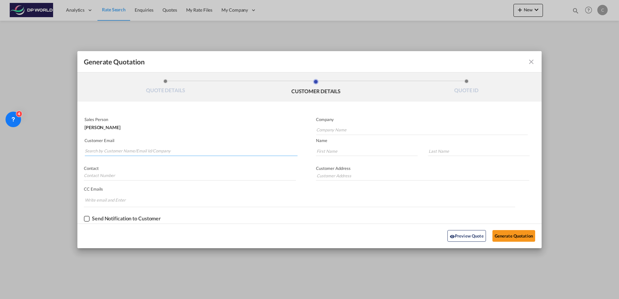
click at [150, 152] on input "Search by Customer Name/Email Id/Company" at bounding box center [191, 151] width 213 height 10
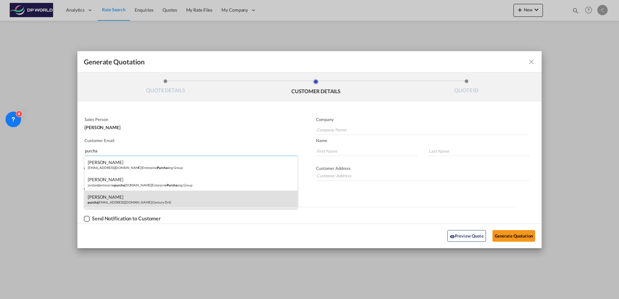
type input "purcha"
click at [155, 202] on div "[PERSON_NAME] purcha [EMAIL_ADDRESS][DOMAIN_NAME] | Century Drill" at bounding box center [190, 199] width 213 height 17
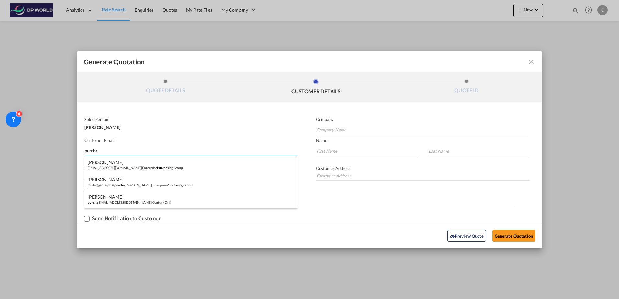
type input "Century Drill"
type input "[EMAIL_ADDRESS][DOMAIN_NAME]"
type input "[PERSON_NAME]"
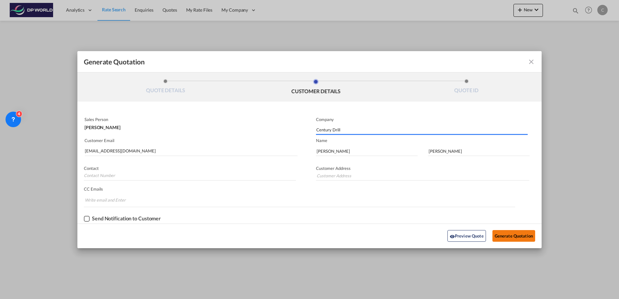
click at [516, 239] on button "Generate Quotation" at bounding box center [513, 236] width 43 height 12
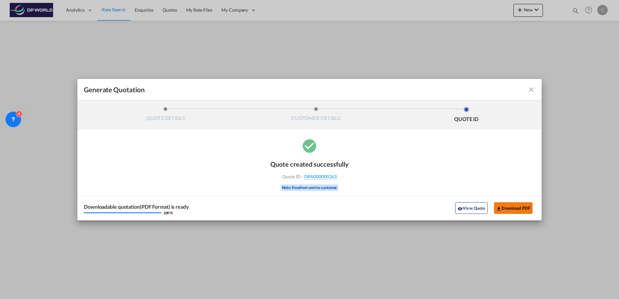
click at [506, 206] on button "Download PDF" at bounding box center [513, 208] width 38 height 12
click at [529, 89] on md-icon "icon-close fg-AAA8AD cursor m-0" at bounding box center [531, 90] width 8 height 8
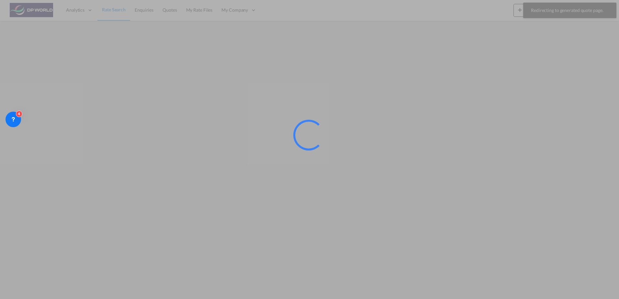
click at [108, 14] on div at bounding box center [309, 149] width 619 height 299
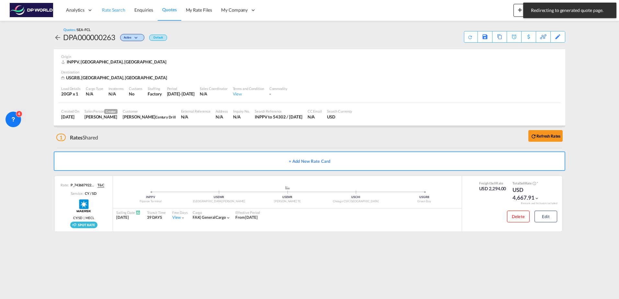
click at [108, 14] on link "Rate Search" at bounding box center [113, 10] width 32 height 21
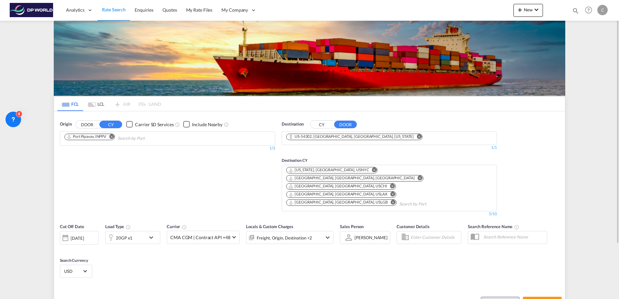
click at [111, 138] on md-icon "Remove" at bounding box center [111, 136] width 5 height 5
click at [106, 136] on input "Chips input." at bounding box center [94, 138] width 61 height 10
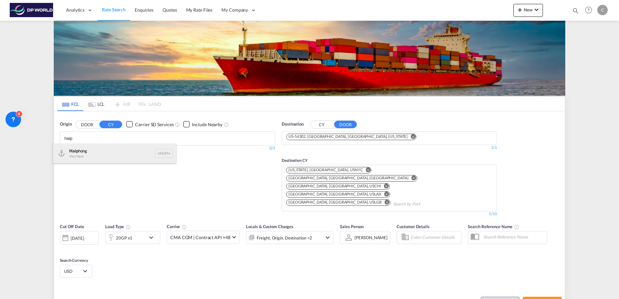
type input "haip"
click at [102, 148] on div "Haip hong Viet Nam VNHPH" at bounding box center [114, 153] width 123 height 19
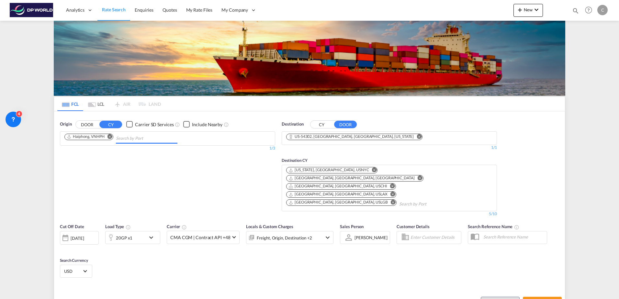
click at [84, 235] on div "[DATE]" at bounding box center [77, 238] width 13 height 6
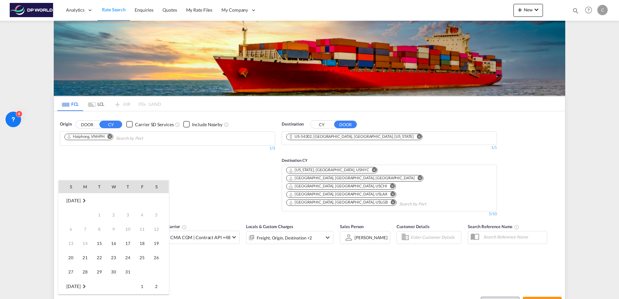
scroll to position [257, 0]
drag, startPoint x: 89, startPoint y: 214, endPoint x: 105, endPoint y: 238, distance: 29.0
click at [84, 243] on span "20" at bounding box center [85, 243] width 13 height 13
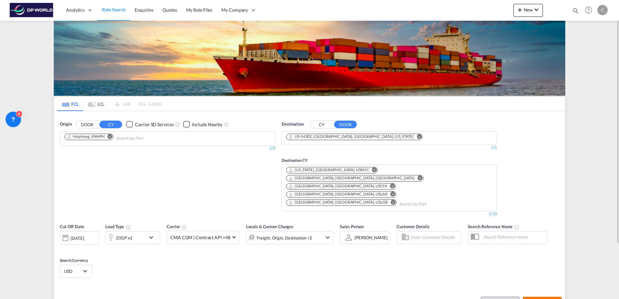
click at [528, 299] on span "Search Rates" at bounding box center [541, 302] width 31 height 5
type input "VNHPH to 54302 / [DATE]"
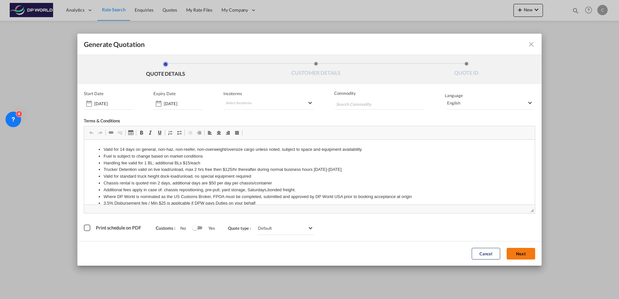
click at [521, 253] on button "Next" at bounding box center [520, 254] width 28 height 12
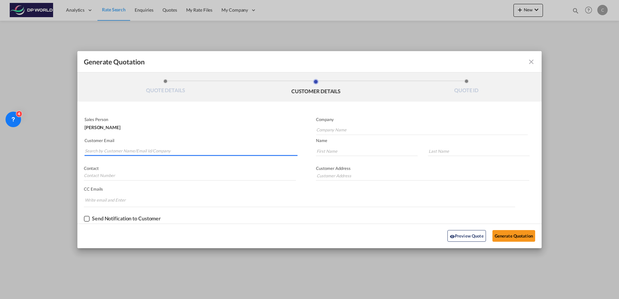
click at [165, 153] on input "Search by Customer Name/Email Id/Company" at bounding box center [191, 151] width 213 height 10
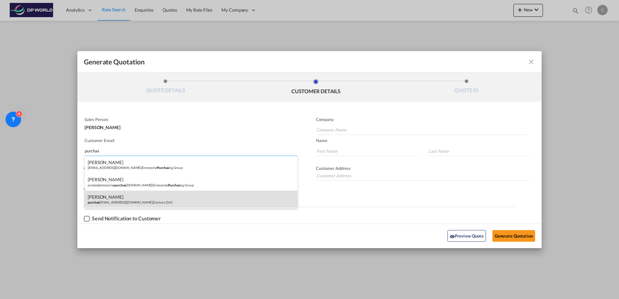
type input "purchas"
click at [153, 204] on div "[PERSON_NAME] purchas [EMAIL_ADDRESS][DOMAIN_NAME] | Century Drill" at bounding box center [190, 199] width 213 height 17
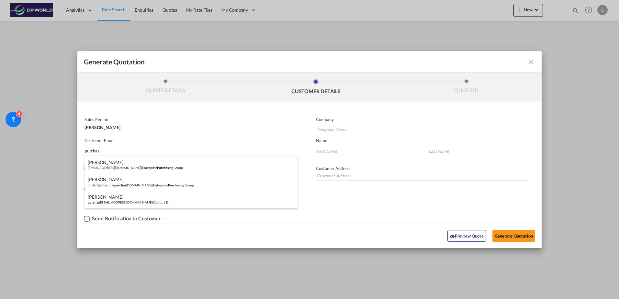
type input "Century Drill"
type input "[EMAIL_ADDRESS][DOMAIN_NAME]"
type input "[PERSON_NAME]"
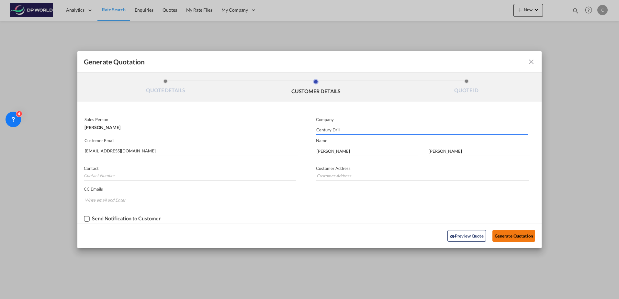
click at [506, 232] on button "Generate Quotation" at bounding box center [513, 236] width 43 height 12
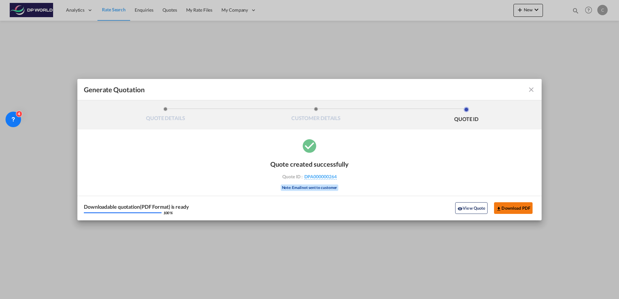
click at [514, 208] on button "Download PDF" at bounding box center [513, 208] width 38 height 12
click at [532, 92] on md-icon "icon-close fg-AAA8AD cursor m-0" at bounding box center [531, 90] width 8 height 8
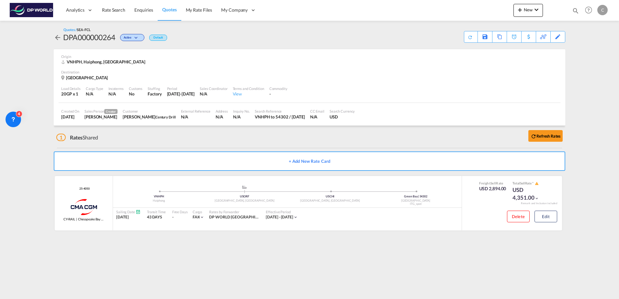
drag, startPoint x: 105, startPoint y: 8, endPoint x: 23, endPoint y: 33, distance: 85.9
click at [105, 8] on span "Rate Search" at bounding box center [113, 9] width 23 height 5
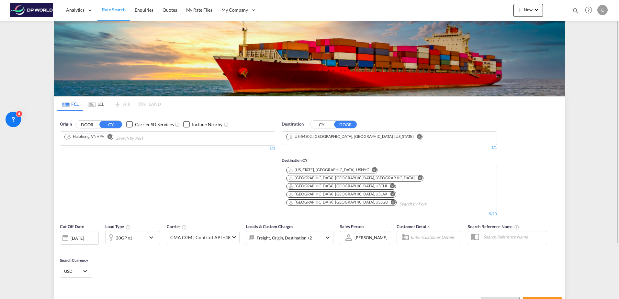
click at [109, 137] on md-icon "Remove" at bounding box center [109, 136] width 5 height 5
click at [106, 139] on input "Chips input." at bounding box center [94, 138] width 61 height 10
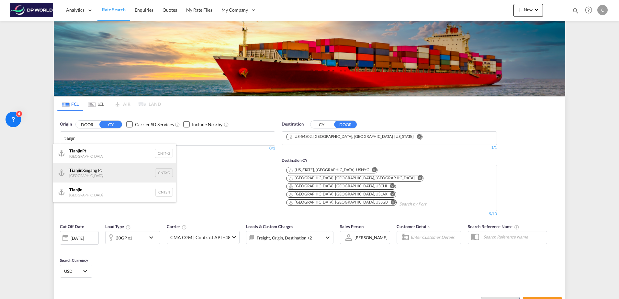
type input "tianjin"
click at [112, 177] on div "Tianjin Xingang Pt China CNTXG" at bounding box center [114, 172] width 123 height 19
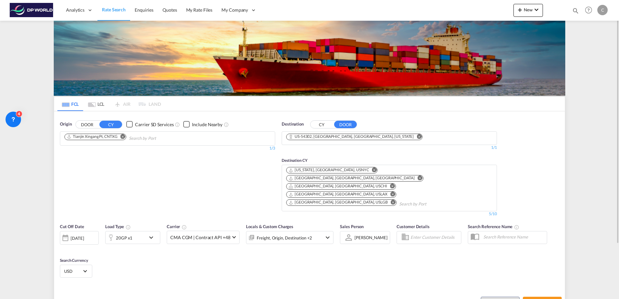
click at [96, 231] on div "[DATE]" at bounding box center [79, 238] width 39 height 14
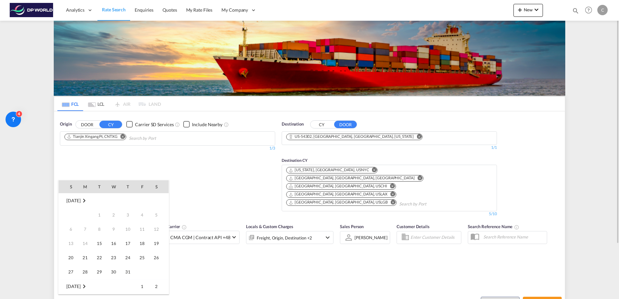
scroll to position [257, 0]
click at [87, 242] on span "20" at bounding box center [85, 243] width 13 height 13
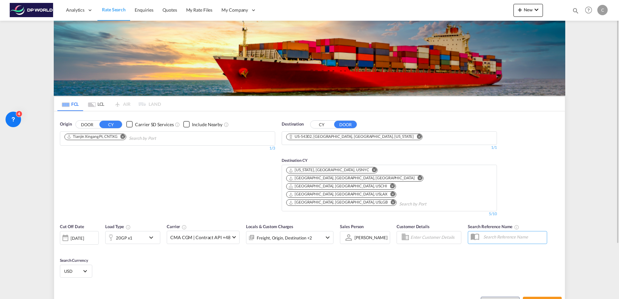
drag, startPoint x: 179, startPoint y: 247, endPoint x: 187, endPoint y: 248, distance: 8.2
click at [180, 247] on div "Cut Off Date [DATE] [DATE] Load Type 20GP x1 Carrier CMA CGM | Contract API +48…" at bounding box center [309, 251] width 510 height 63
click at [143, 231] on div "20GP x1" at bounding box center [125, 237] width 40 height 13
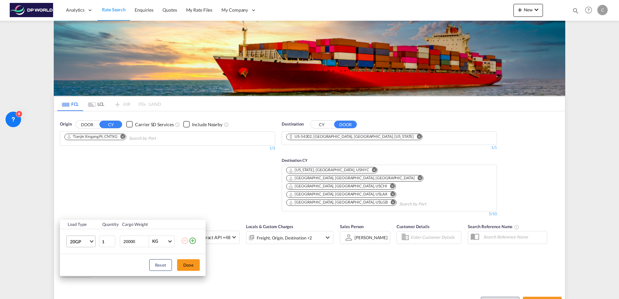
click at [88, 238] on md-select-value "20GP" at bounding box center [82, 241] width 26 height 11
click at [86, 246] on md-option "40HC" at bounding box center [87, 252] width 44 height 16
click at [187, 266] on button "Done" at bounding box center [188, 265] width 23 height 12
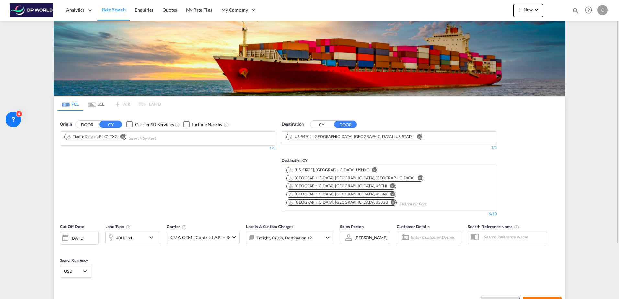
click at [543, 299] on span "Search Rates" at bounding box center [541, 302] width 31 height 5
type input "CNTXG to 54302 / [DATE]"
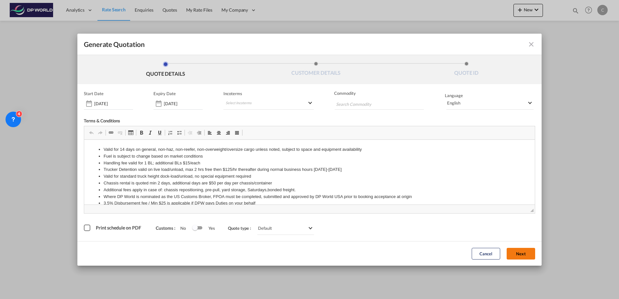
click at [519, 251] on button "Next" at bounding box center [520, 254] width 28 height 12
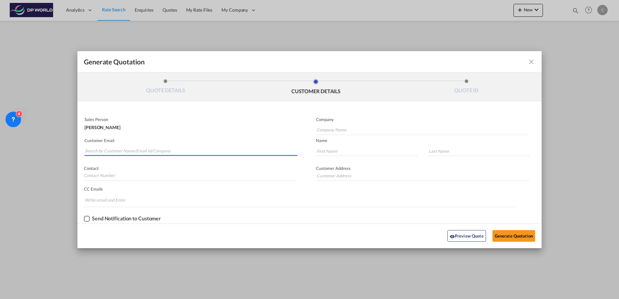
click at [117, 149] on input "Search by Customer Name/Email Id/Company" at bounding box center [191, 151] width 213 height 10
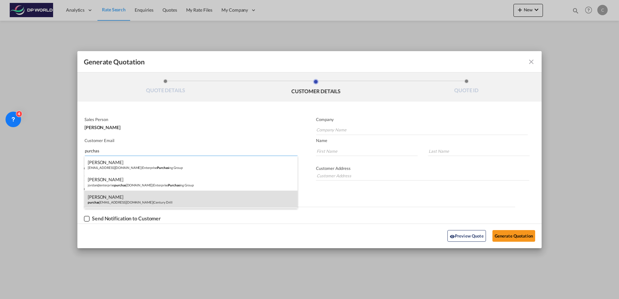
type input "purchas"
click at [140, 202] on div "[PERSON_NAME] purchas [EMAIL_ADDRESS][DOMAIN_NAME] | Century Drill" at bounding box center [190, 199] width 213 height 17
type input "Century Drill"
type input "[EMAIL_ADDRESS][DOMAIN_NAME]"
type input "[PERSON_NAME]"
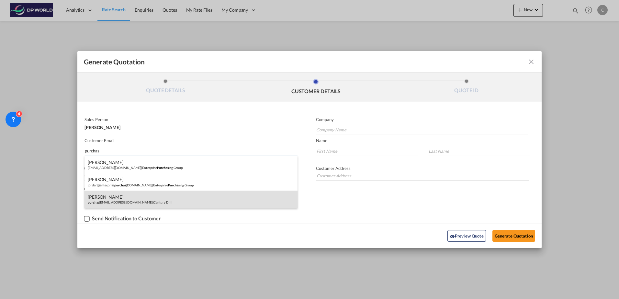
type input "[PERSON_NAME]"
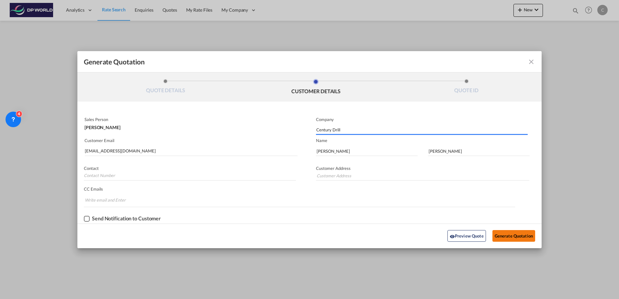
click at [520, 237] on button "Generate Quotation" at bounding box center [513, 236] width 43 height 12
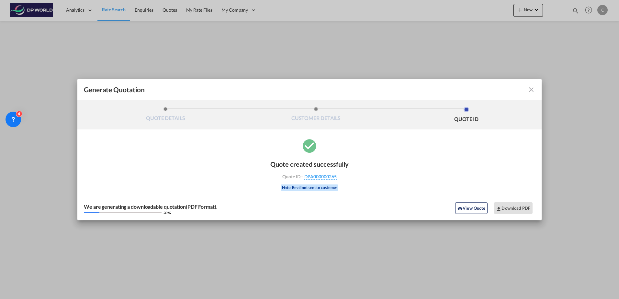
click at [501, 206] on button "Download PDF" at bounding box center [513, 208] width 38 height 12
click at [533, 89] on md-icon "icon-close fg-AAA8AD cursor m-0" at bounding box center [531, 90] width 8 height 8
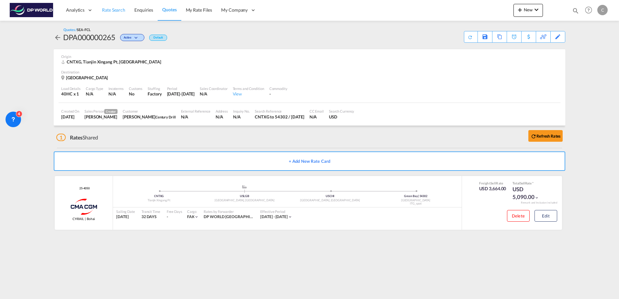
click at [111, 12] on span "Rate Search" at bounding box center [113, 9] width 23 height 5
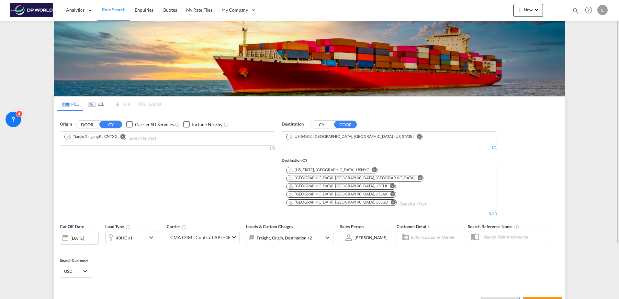
click at [123, 233] on div "40HC x1" at bounding box center [124, 237] width 17 height 9
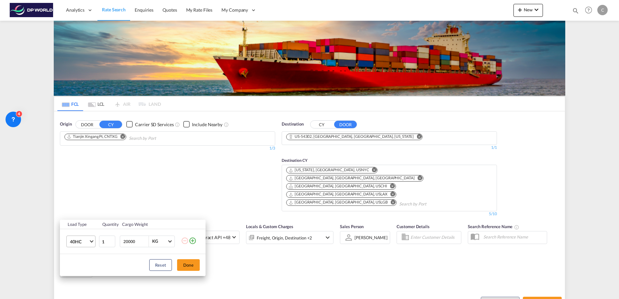
click at [88, 239] on span "40HC" at bounding box center [79, 241] width 19 height 6
click at [88, 222] on md-option "40GP" at bounding box center [87, 226] width 44 height 16
click at [86, 239] on span "40GP" at bounding box center [79, 241] width 19 height 6
click at [86, 222] on md-option "20GP" at bounding box center [87, 221] width 44 height 16
click at [182, 263] on button "Done" at bounding box center [188, 265] width 23 height 12
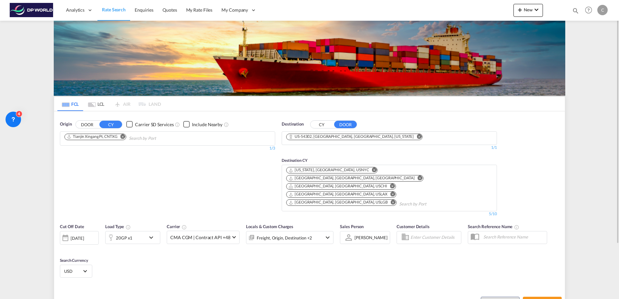
click at [70, 231] on div at bounding box center [65, 237] width 10 height 13
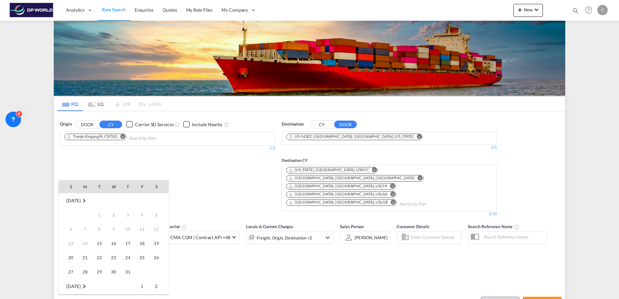
scroll to position [257, 0]
click at [88, 244] on span "20" at bounding box center [85, 243] width 13 height 13
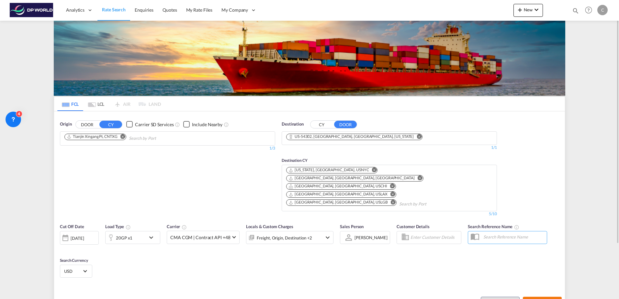
click at [547, 299] on span "Search Rates" at bounding box center [541, 302] width 31 height 5
type input "CNTXG to 54302 / [DATE]"
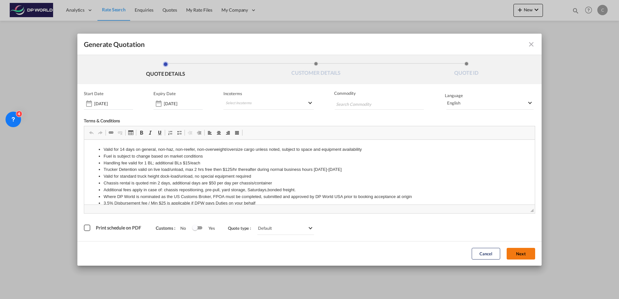
click at [524, 253] on button "Next" at bounding box center [520, 254] width 28 height 12
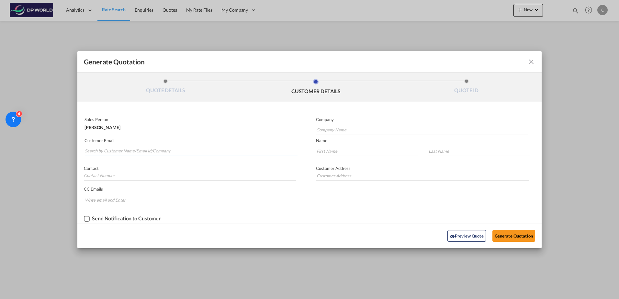
click at [176, 156] on md-autocomplete-wrap "Generate QuotationQUOTE ..." at bounding box center [190, 149] width 213 height 13
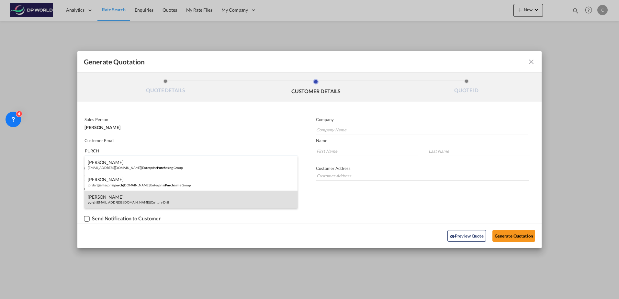
type input "PURCH"
click at [154, 195] on div "[PERSON_NAME] purch [PERSON_NAME][EMAIL_ADDRESS][DOMAIN_NAME] | Century Drill" at bounding box center [190, 199] width 213 height 17
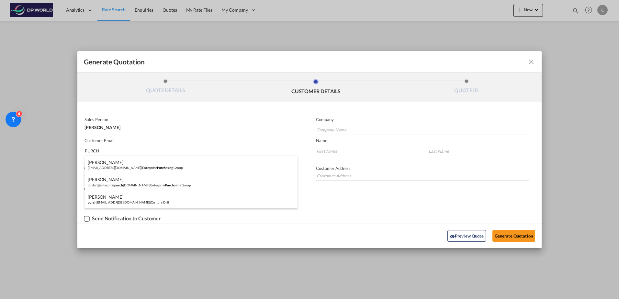
type input "Century Drill"
type input "[EMAIL_ADDRESS][DOMAIN_NAME]"
type input "[PERSON_NAME]"
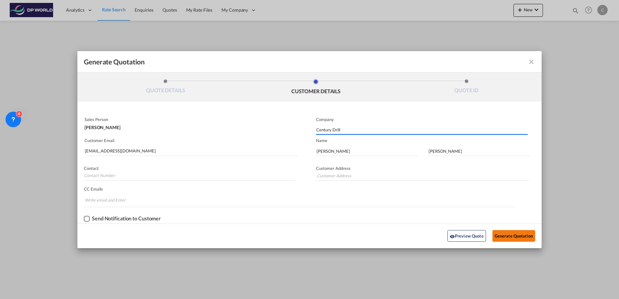
click at [519, 240] on button "Generate Quotation" at bounding box center [513, 236] width 43 height 12
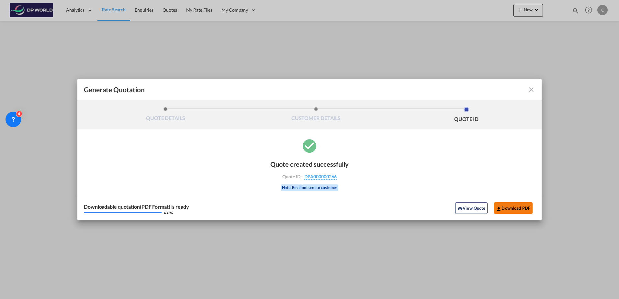
click at [506, 209] on button "Download PDF" at bounding box center [513, 208] width 38 height 12
